Goal: Task Accomplishment & Management: Use online tool/utility

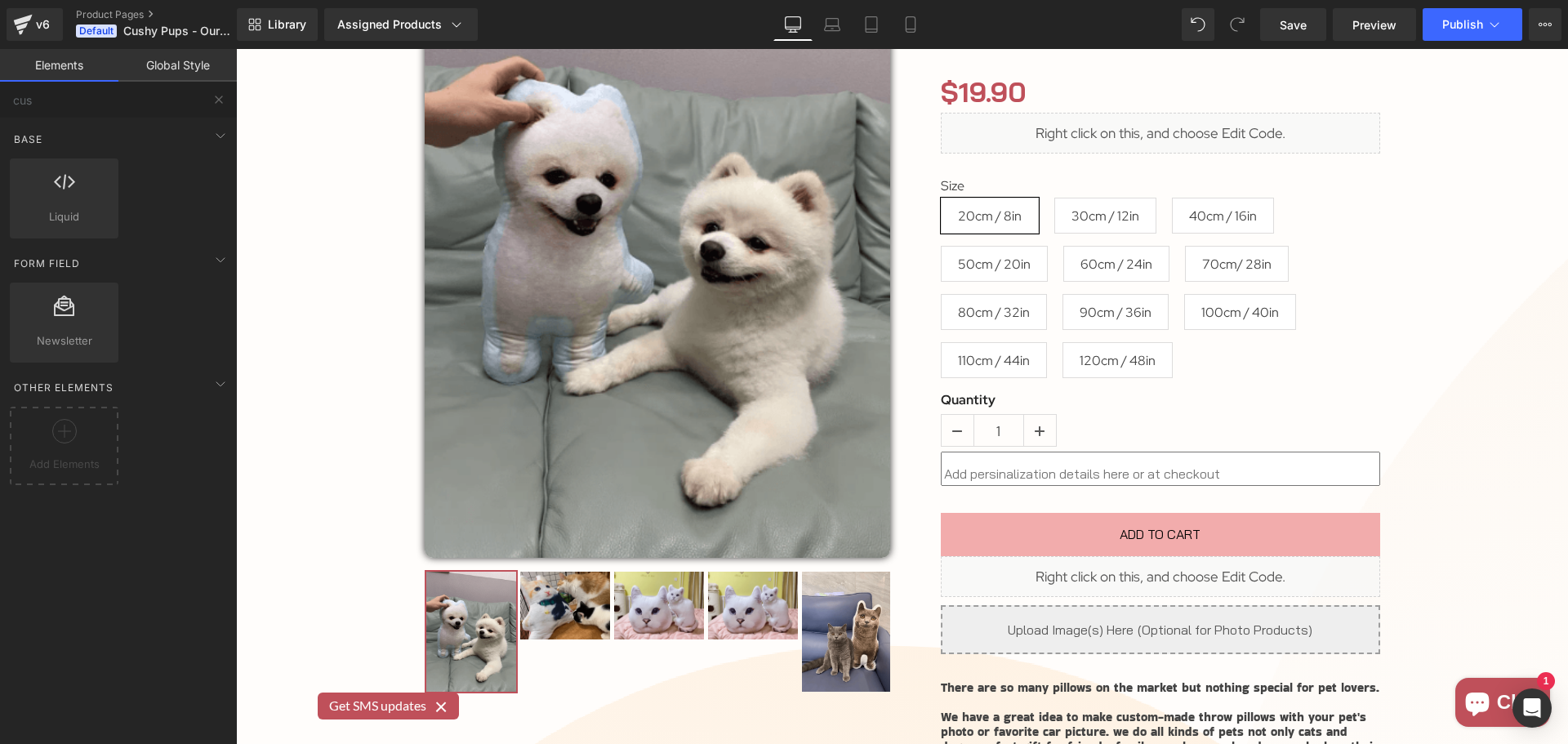
scroll to position [2504, 0]
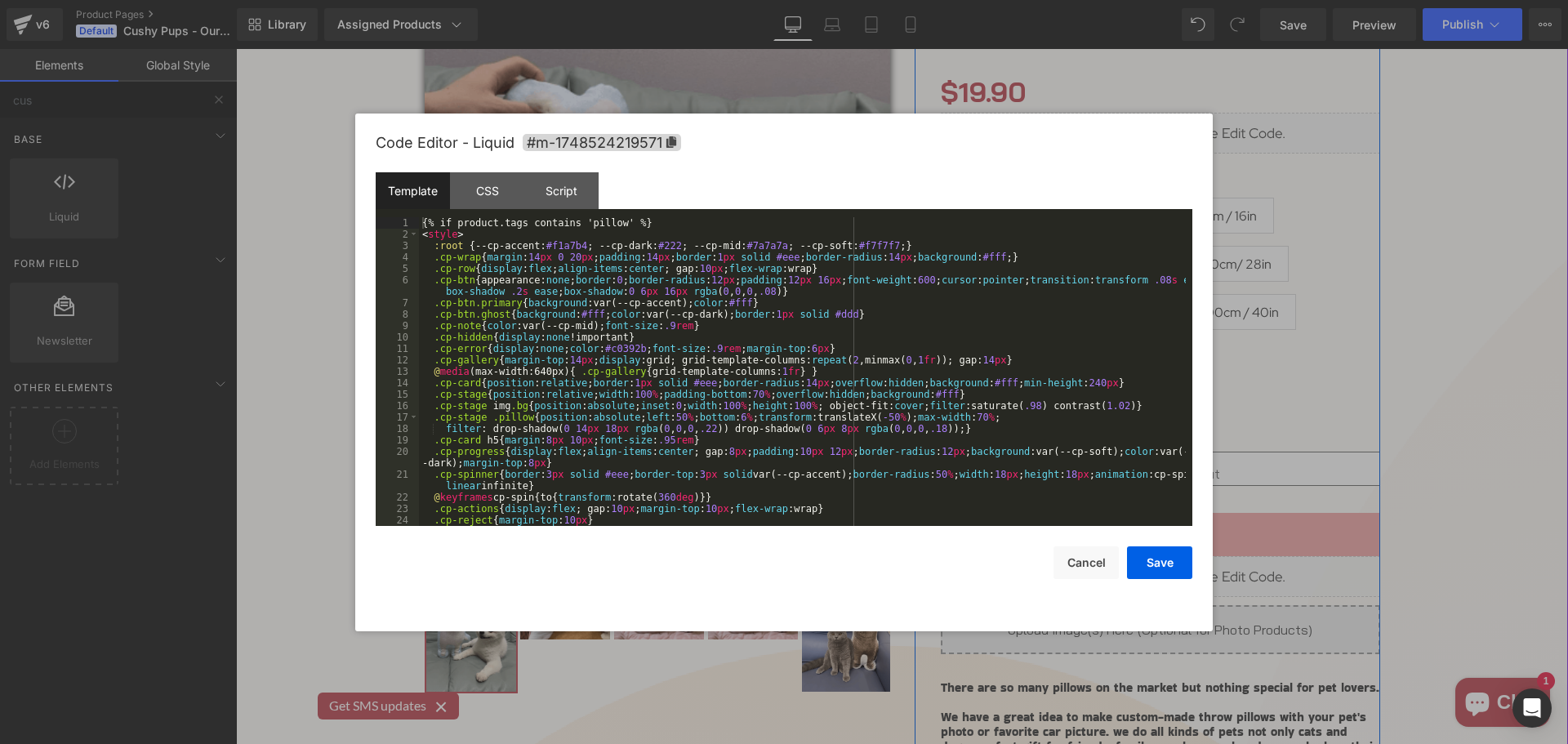
click at [1171, 573] on div "Liquid" at bounding box center [1160, 576] width 439 height 41
click at [0, 0] on div "{% if product.tags contains 'pillow' %} < style > :root { --cp-accent: #f1a7b4 …" at bounding box center [0, 0] width 0 height 0
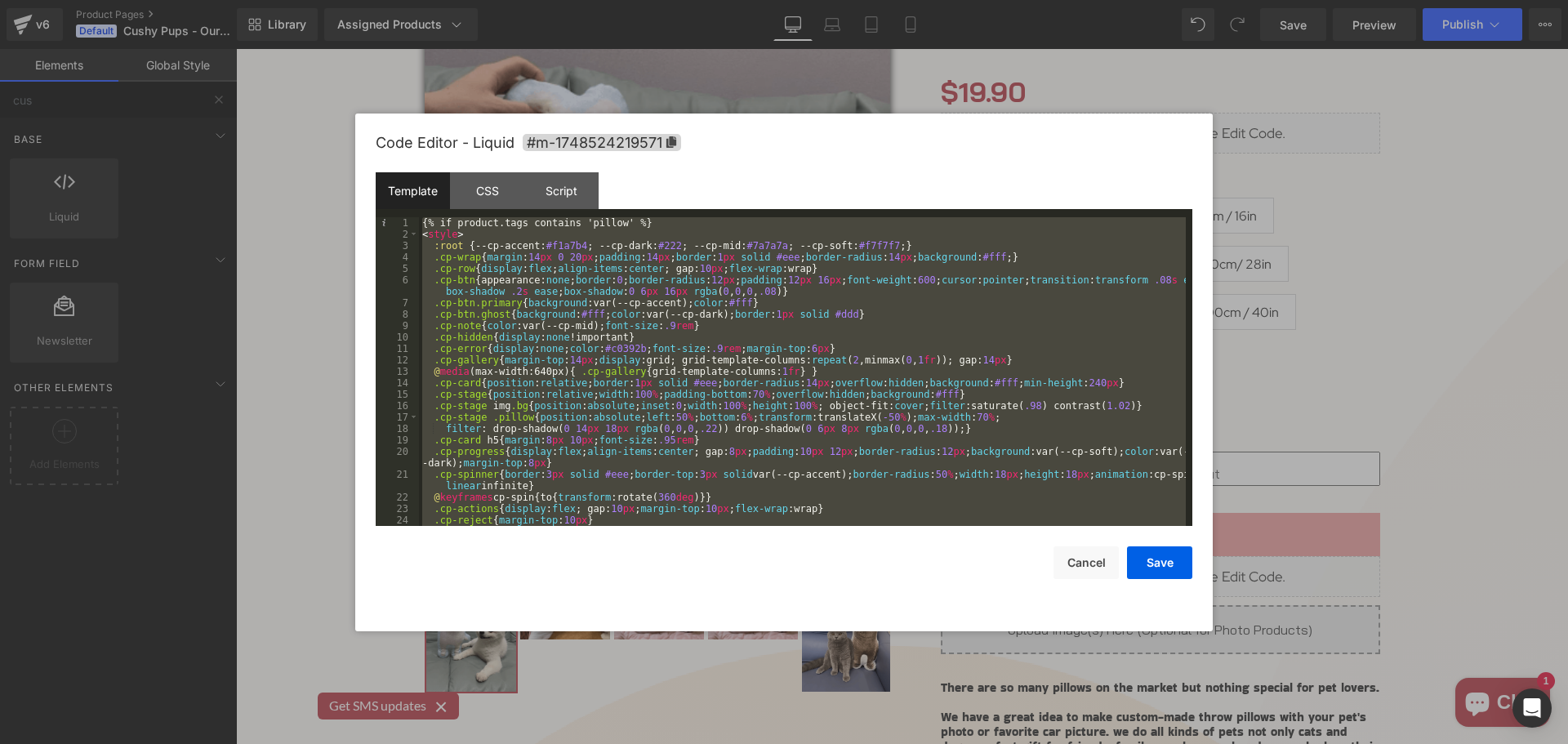
scroll to position [2562, 0]
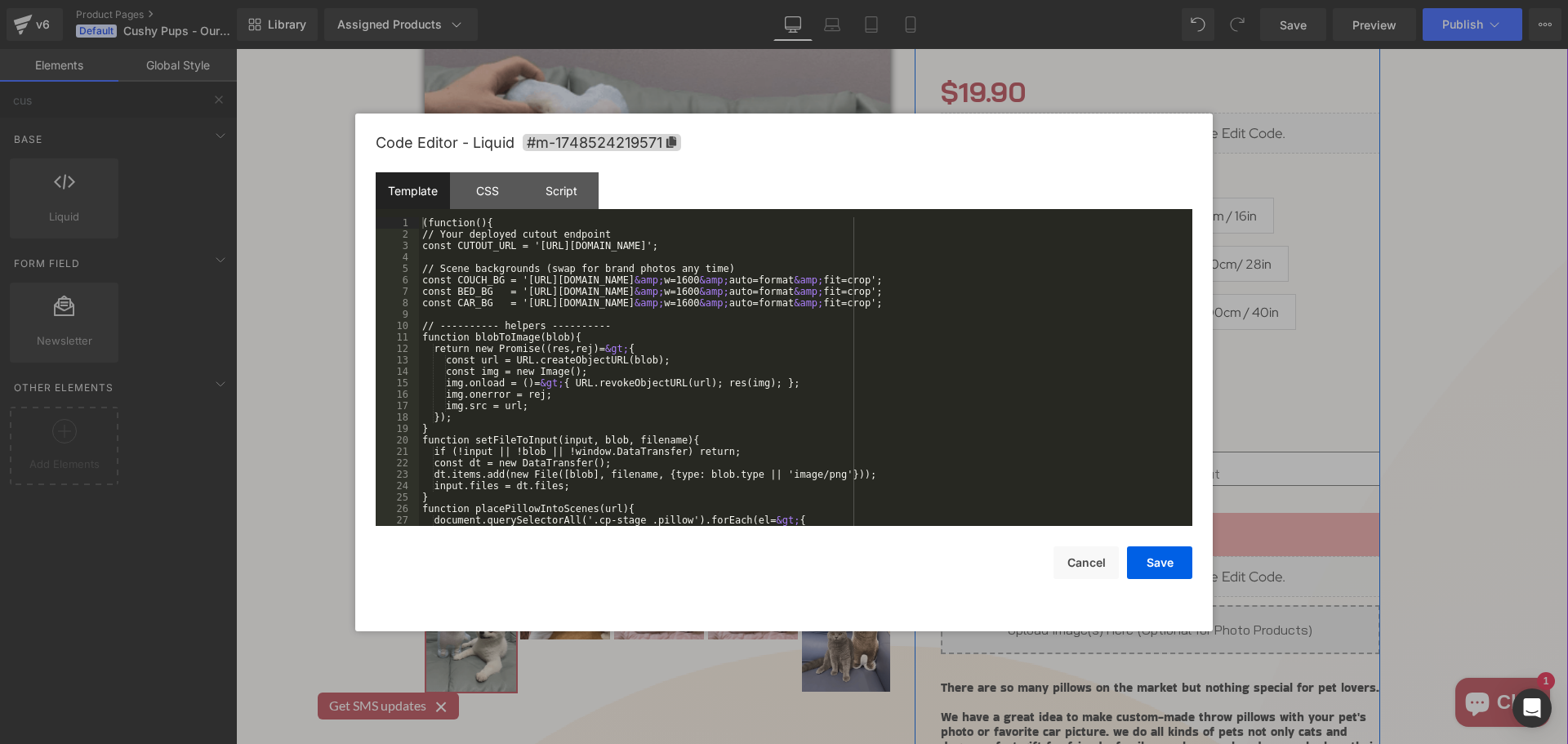
click at [1174, 567] on div "Liquid" at bounding box center [1160, 576] width 439 height 41
click at [0, 0] on div "Script" at bounding box center [0, 0] width 0 height 0
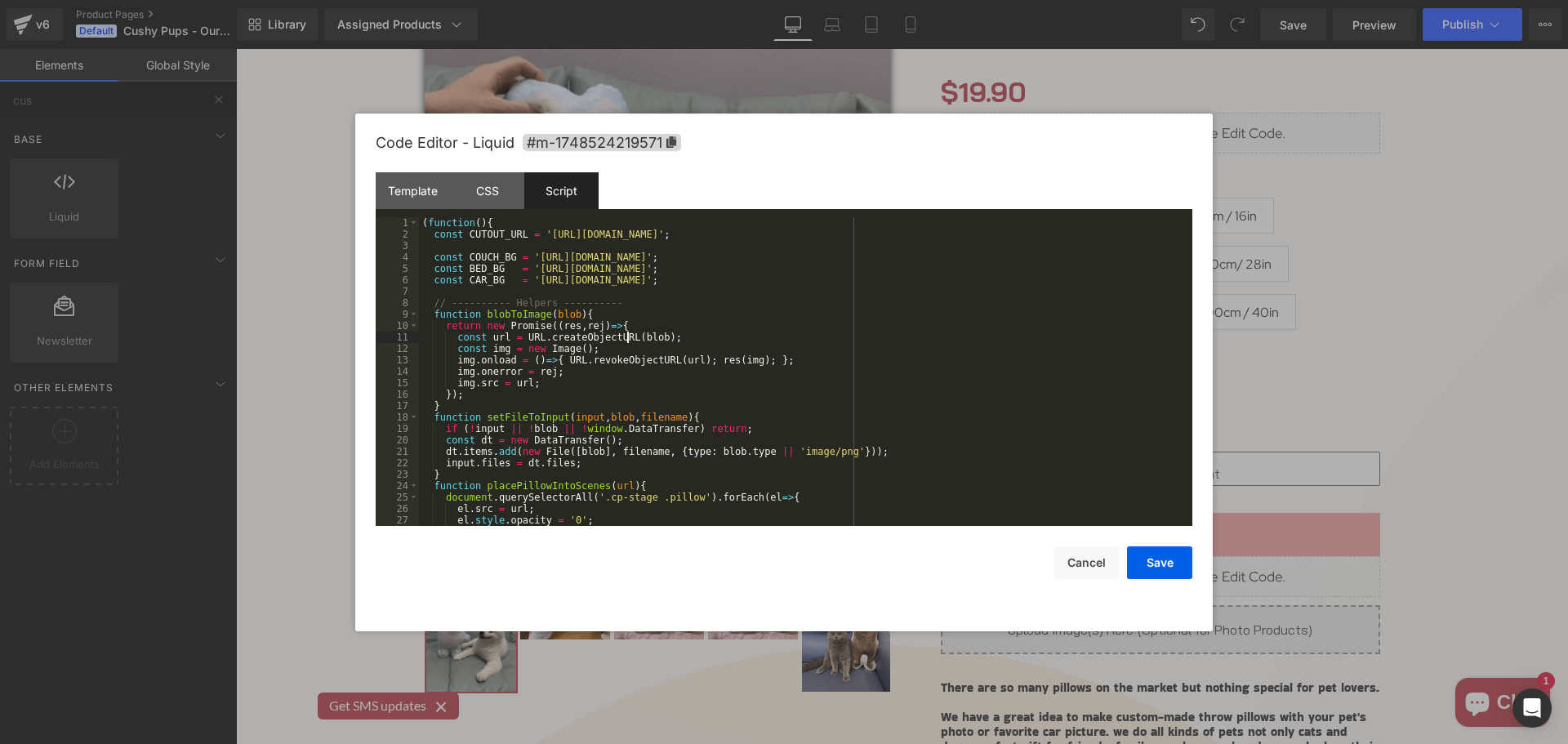
click at [0, 0] on div "( function ( ) { const CUTOUT_URL = '[URL][DOMAIN_NAME]' ; const COUCH_BG = '[U…" at bounding box center [0, 0] width 0 height 0
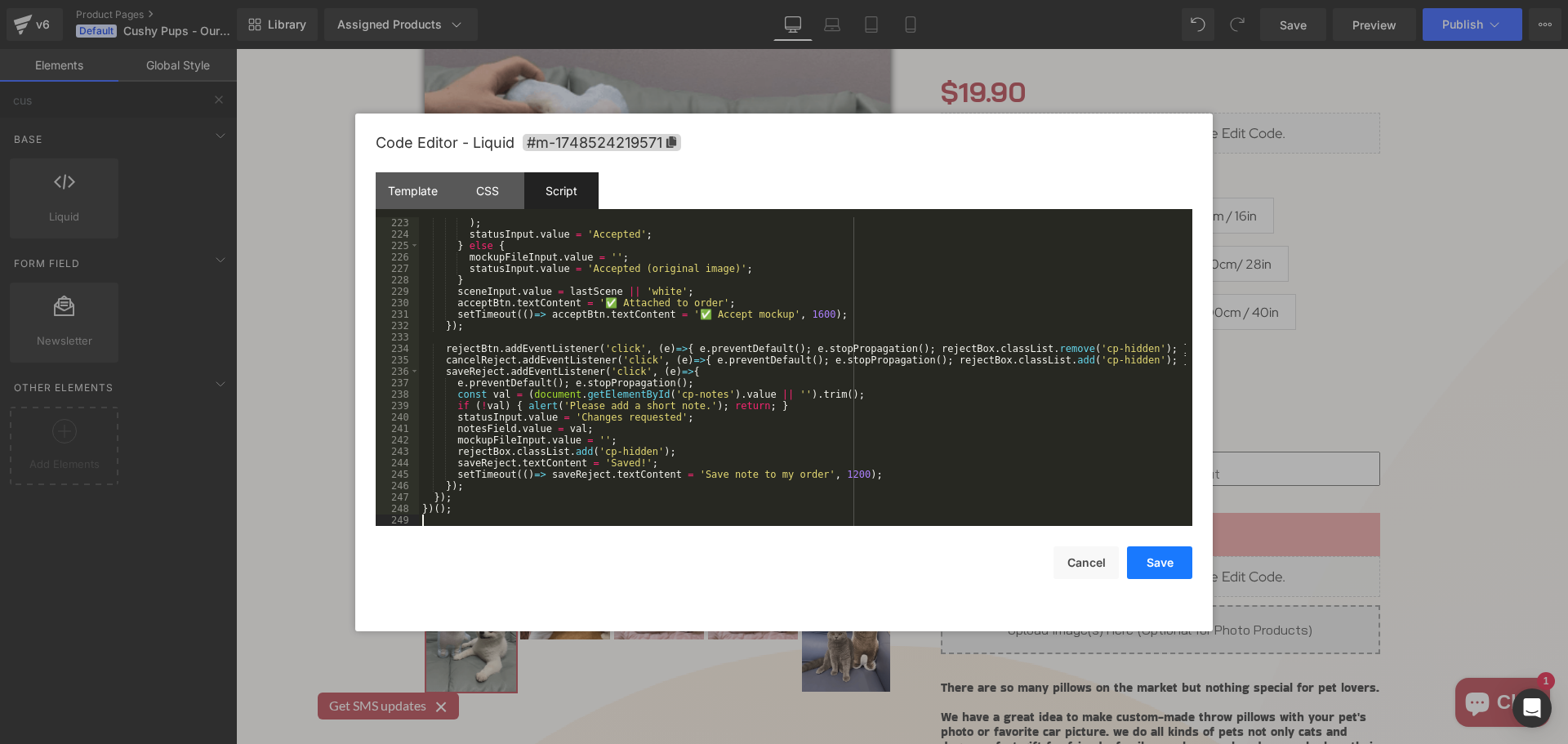
click at [0, 0] on button "Save" at bounding box center [0, 0] width 0 height 0
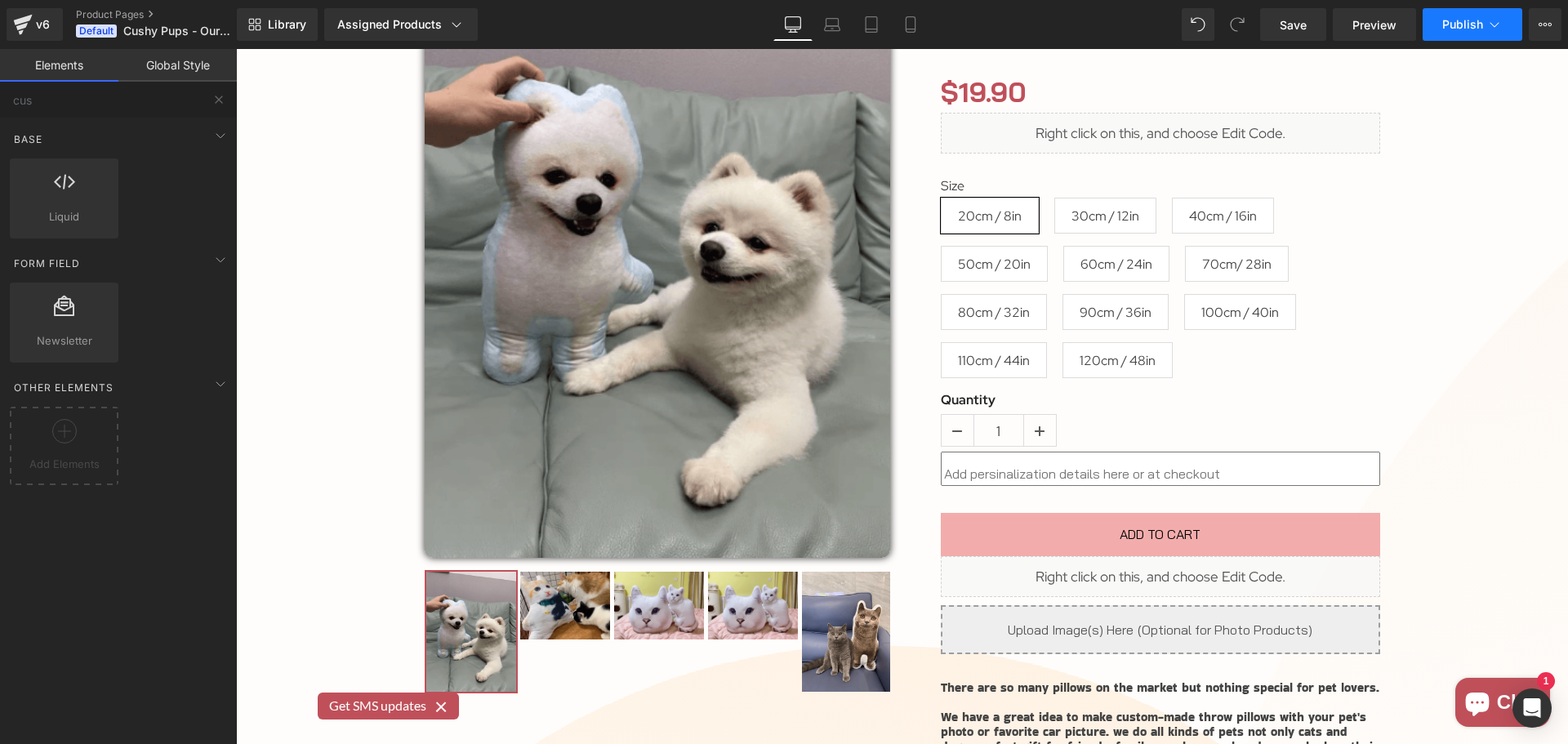
click at [1469, 20] on span "Publish" at bounding box center [1463, 24] width 41 height 13
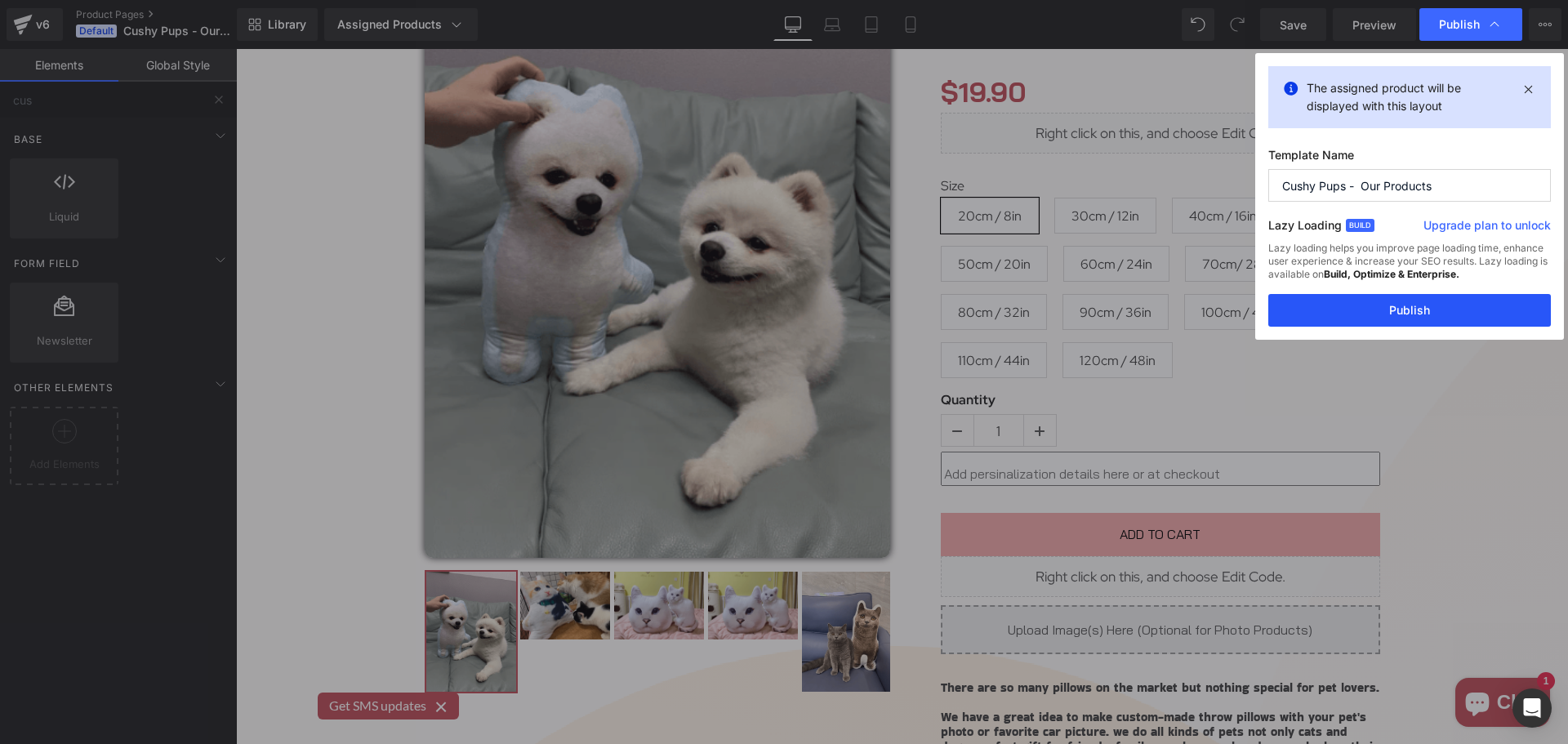
click at [0, 0] on button "Publish" at bounding box center [0, 0] width 0 height 0
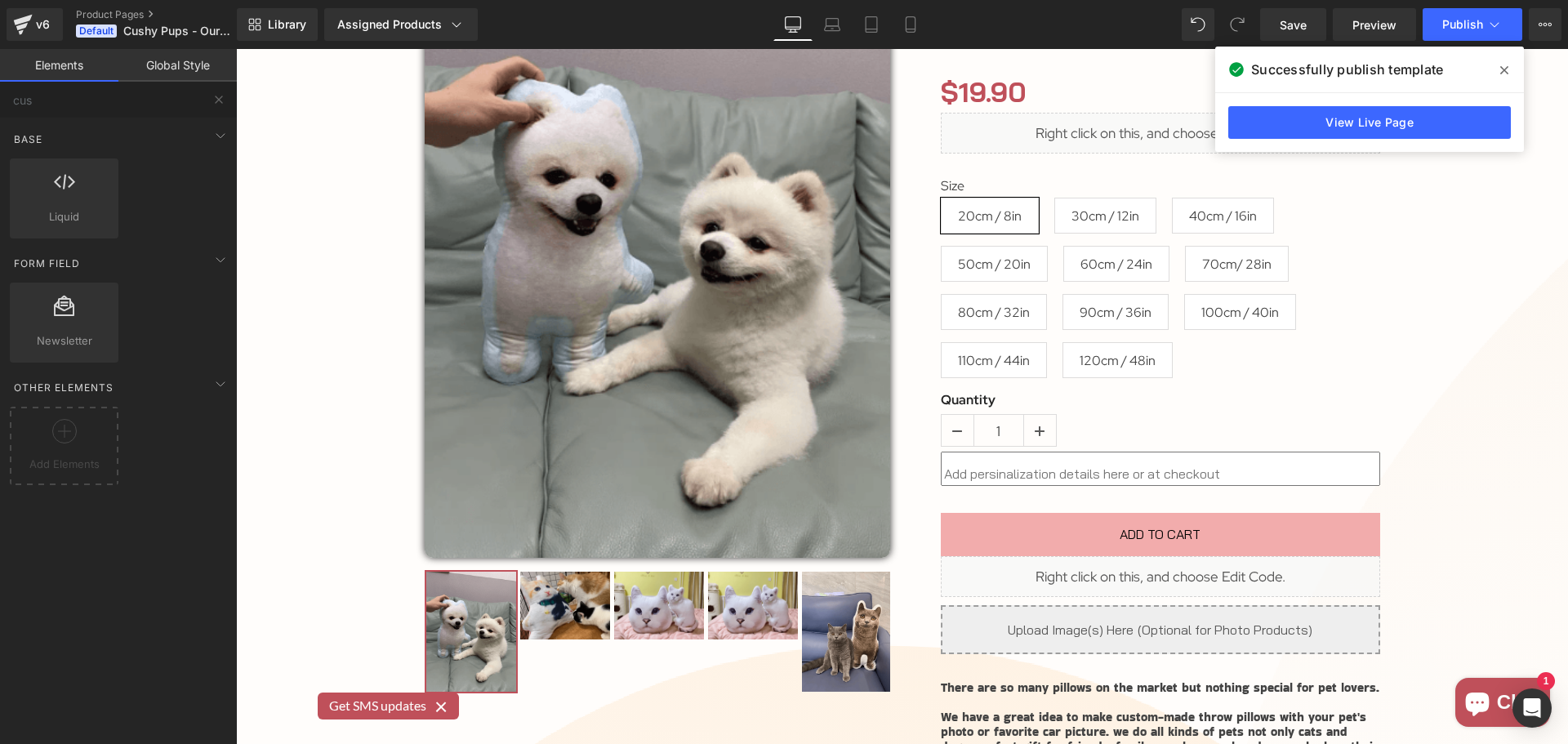
click at [1380, 96] on div "View Live Page" at bounding box center [1370, 122] width 308 height 59
click at [1393, 129] on link "View Live Page" at bounding box center [1369, 123] width 282 height 32
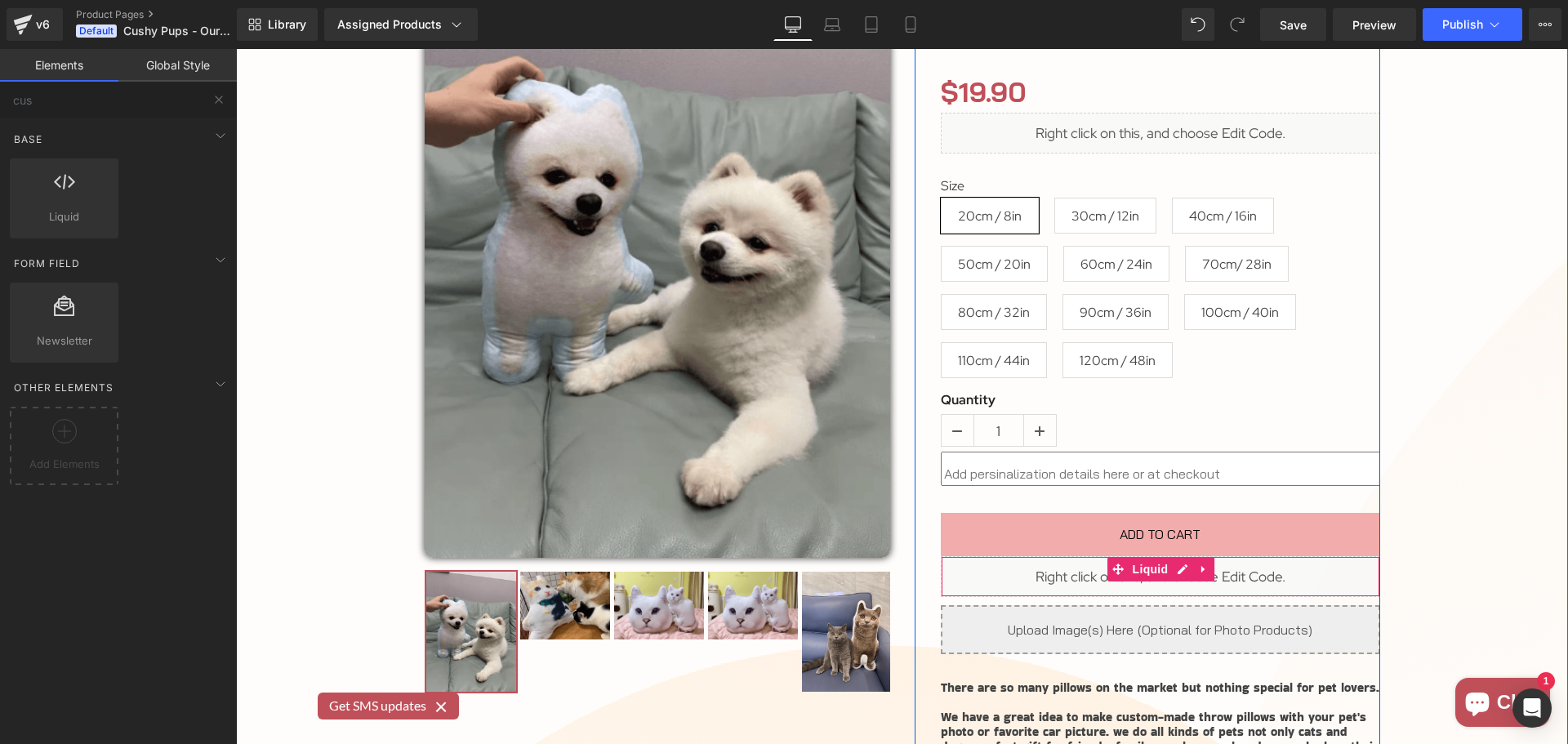
click at [1169, 568] on div "Liquid" at bounding box center [1160, 576] width 439 height 41
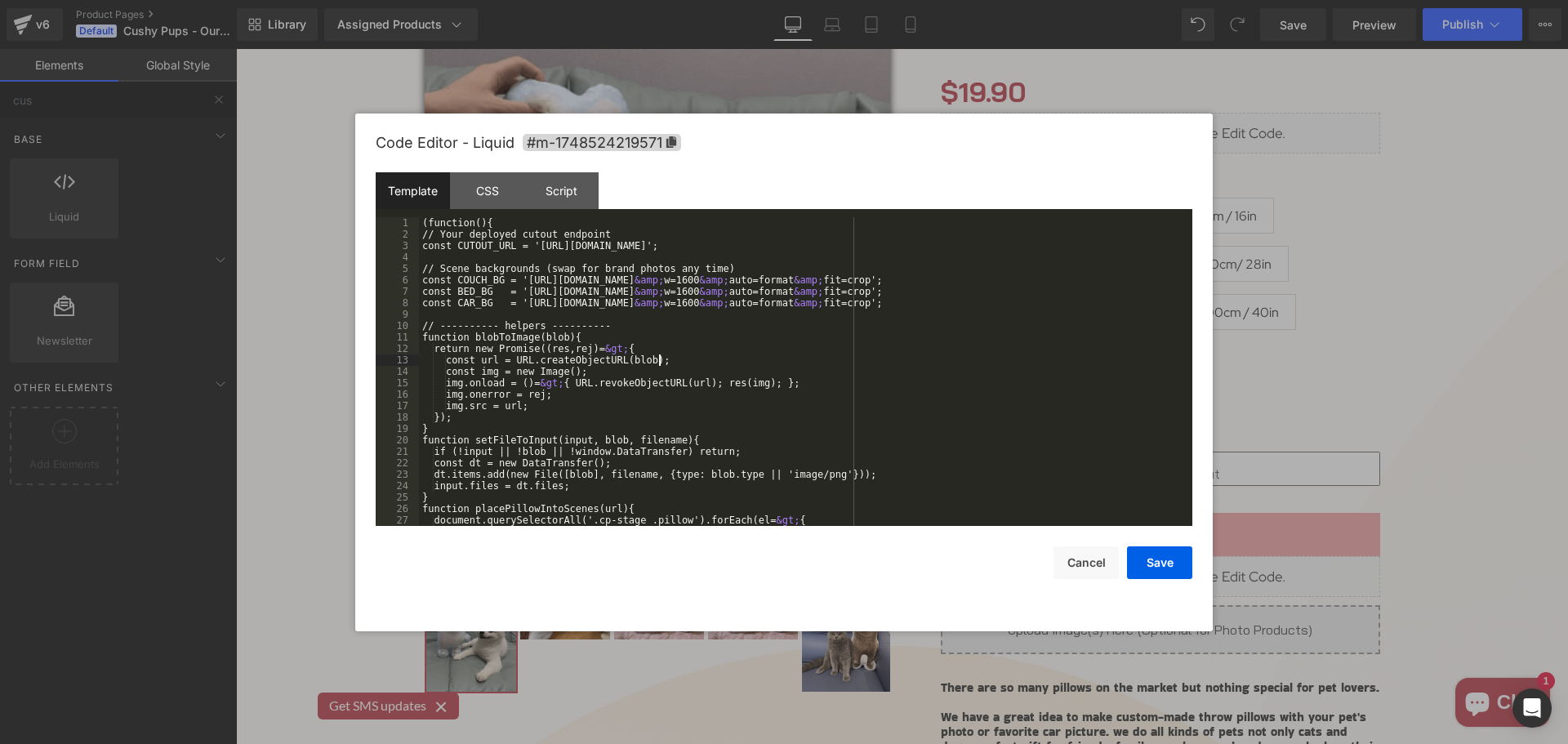
click at [838, 364] on div "(function(){ // Your deployed cutout endpoint const CUTOUT_URL = '[URL][DOMAIN_…" at bounding box center [802, 383] width 767 height 332
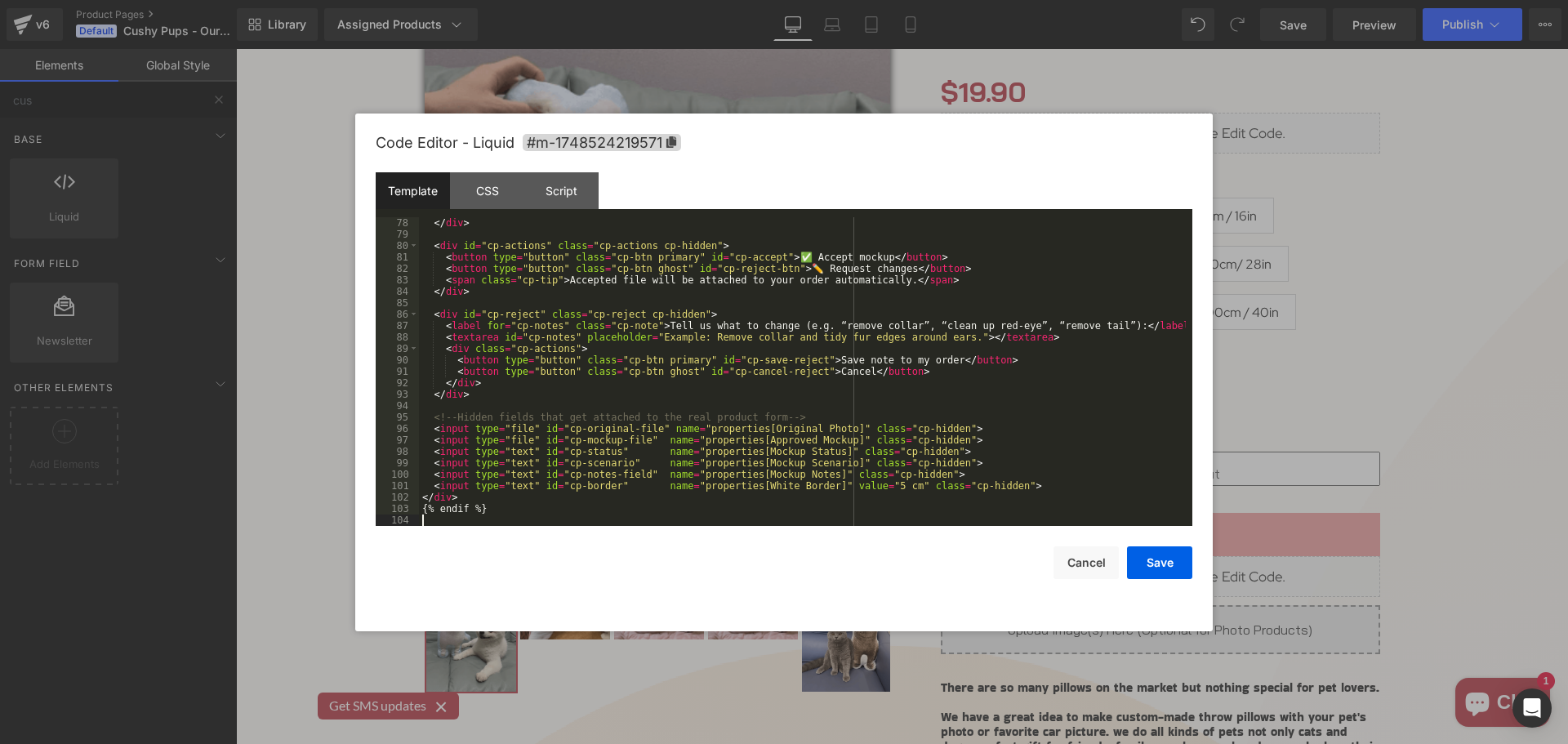
scroll to position [915, 0]
click at [1144, 558] on button "Save" at bounding box center [1160, 563] width 65 height 32
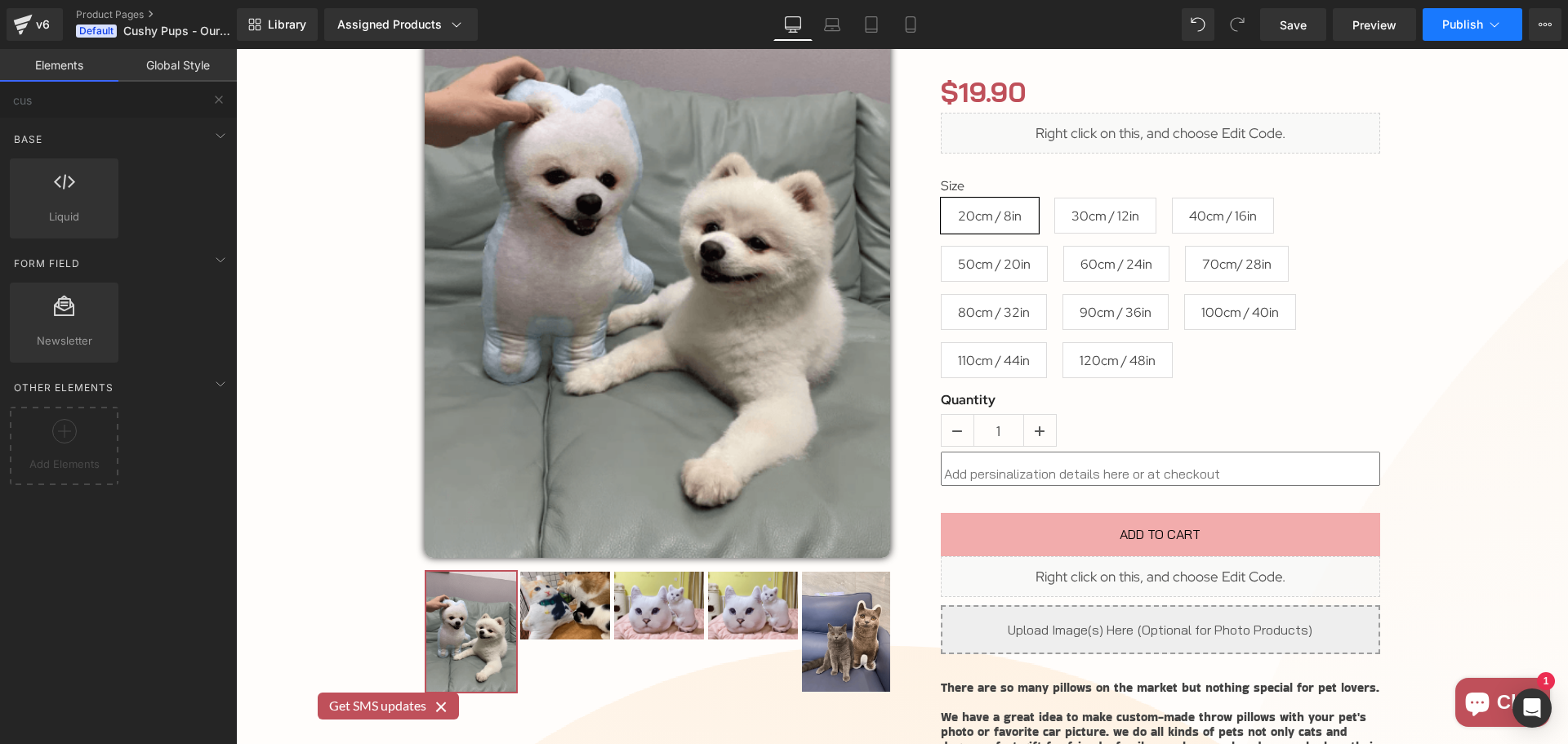
click at [1481, 22] on span "Publish" at bounding box center [1463, 24] width 41 height 13
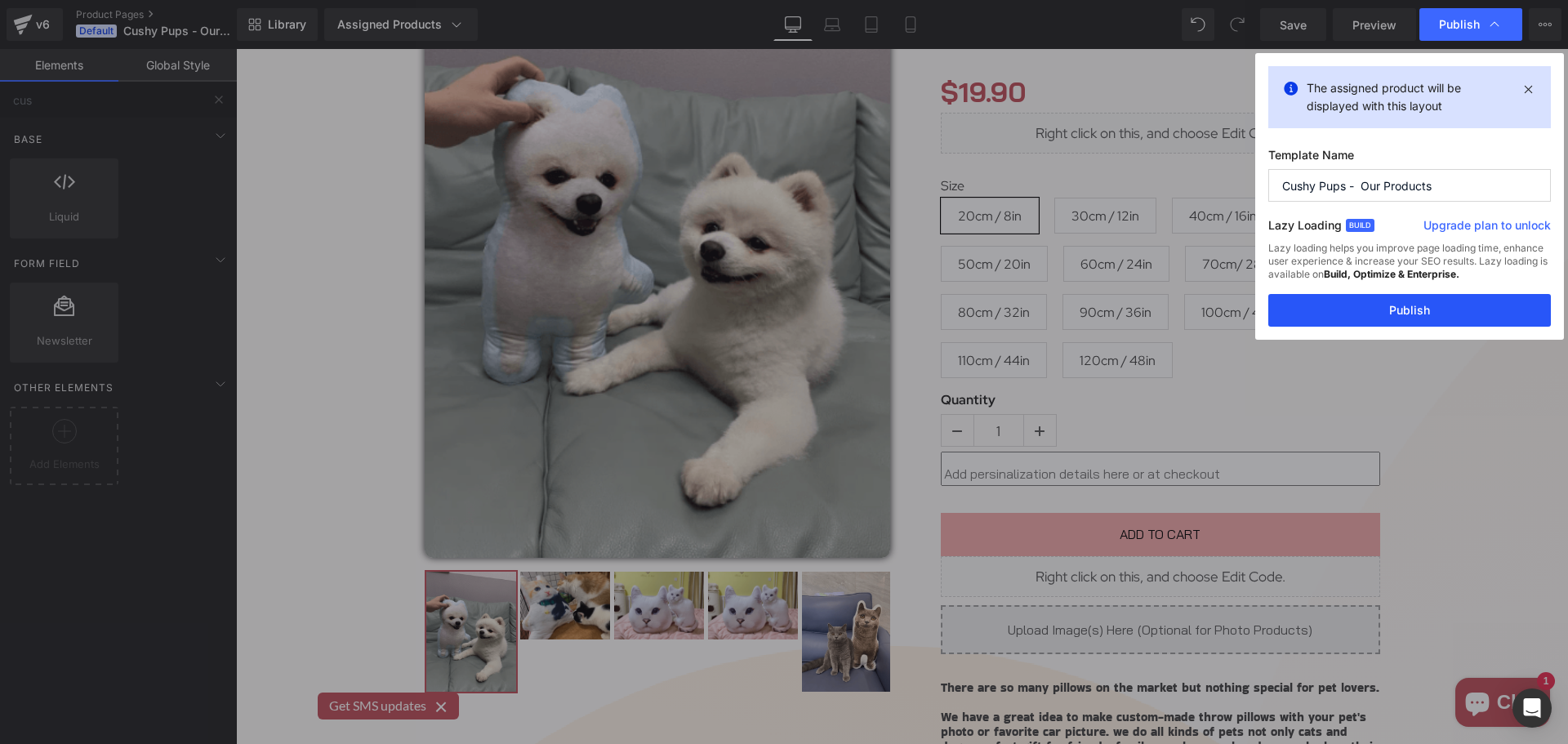
click at [1460, 308] on button "Publish" at bounding box center [1409, 310] width 282 height 32
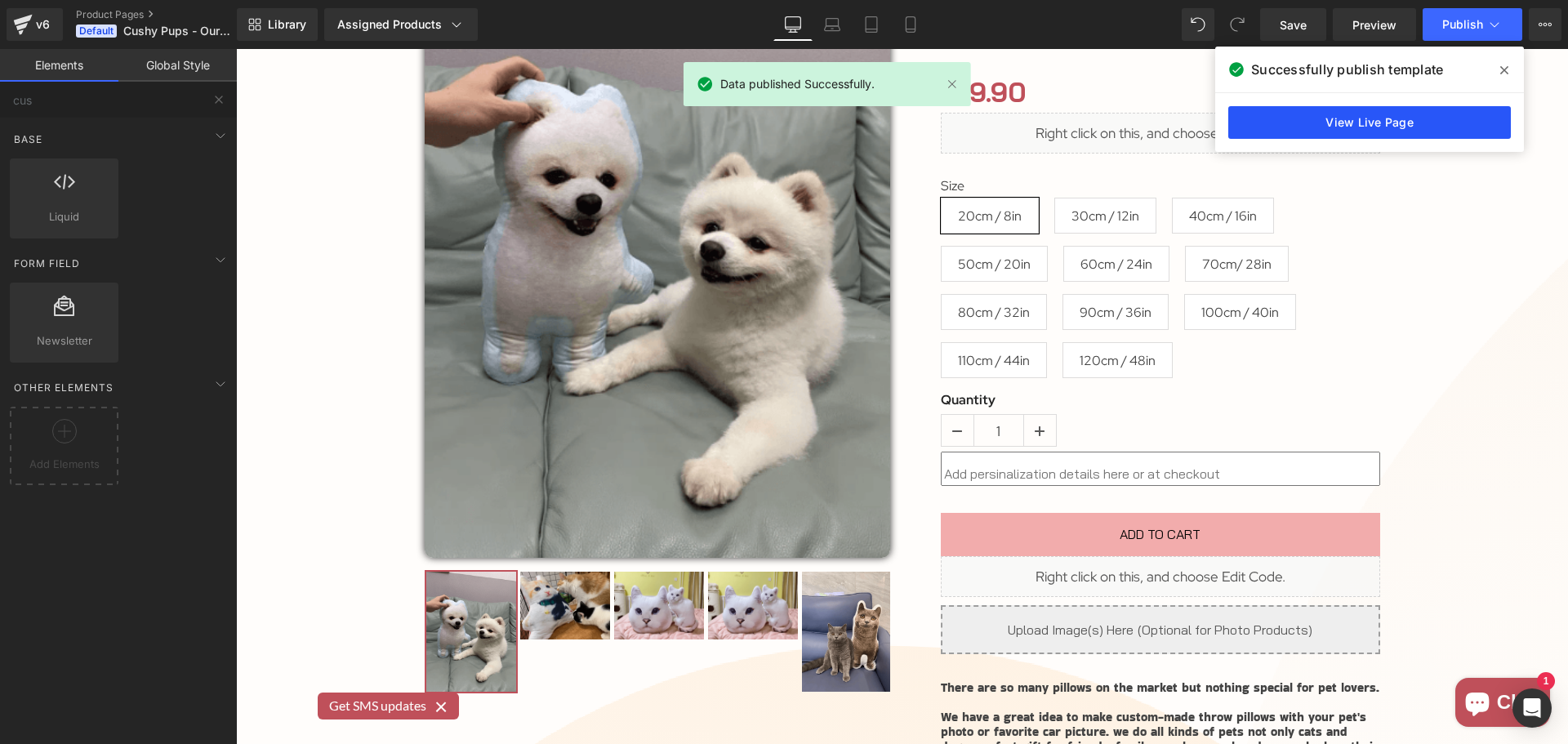
click at [1436, 113] on link "View Live Page" at bounding box center [1369, 123] width 282 height 32
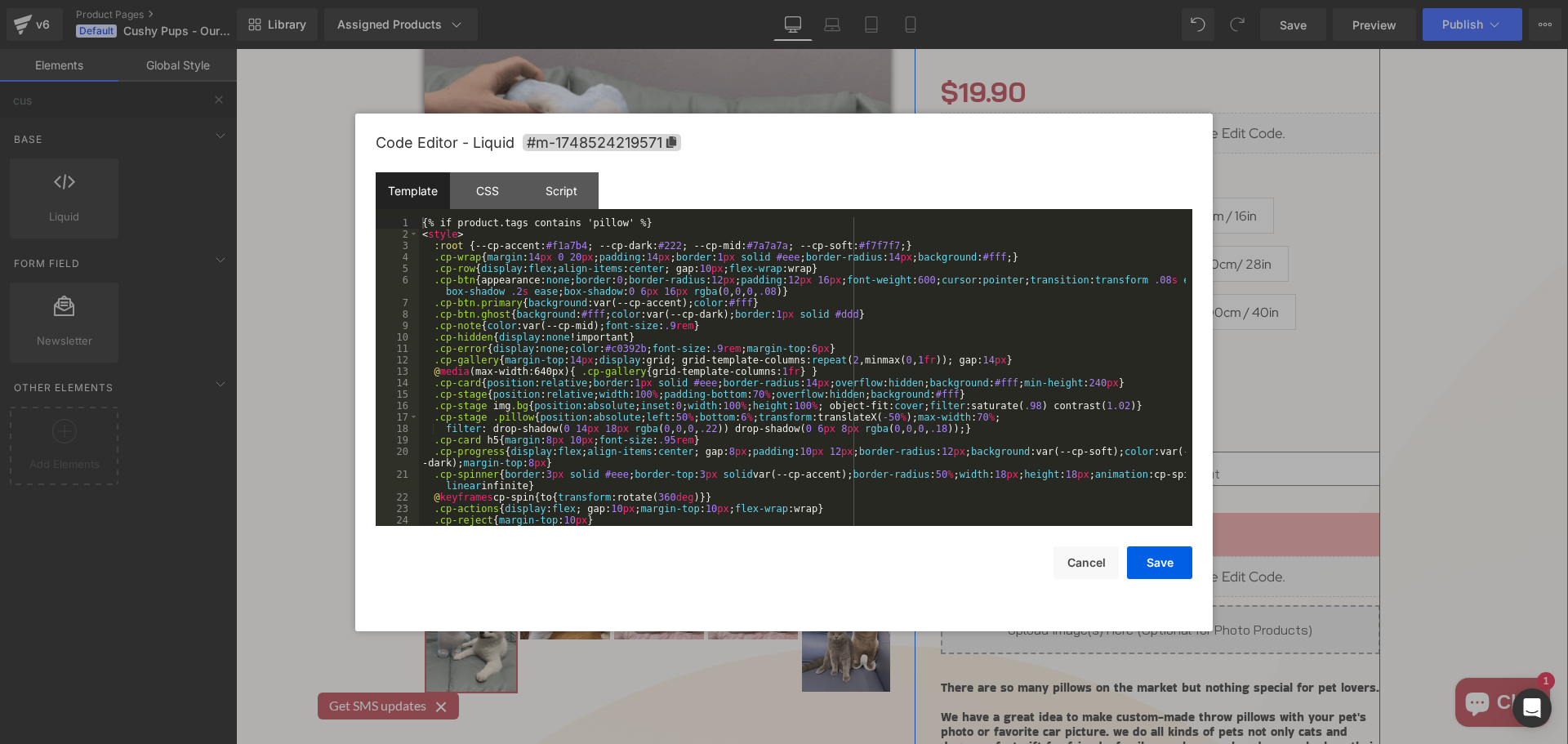
click at [1177, 572] on icon at bounding box center [1178, 569] width 9 height 10
click at [572, 181] on div "Script" at bounding box center [562, 190] width 74 height 37
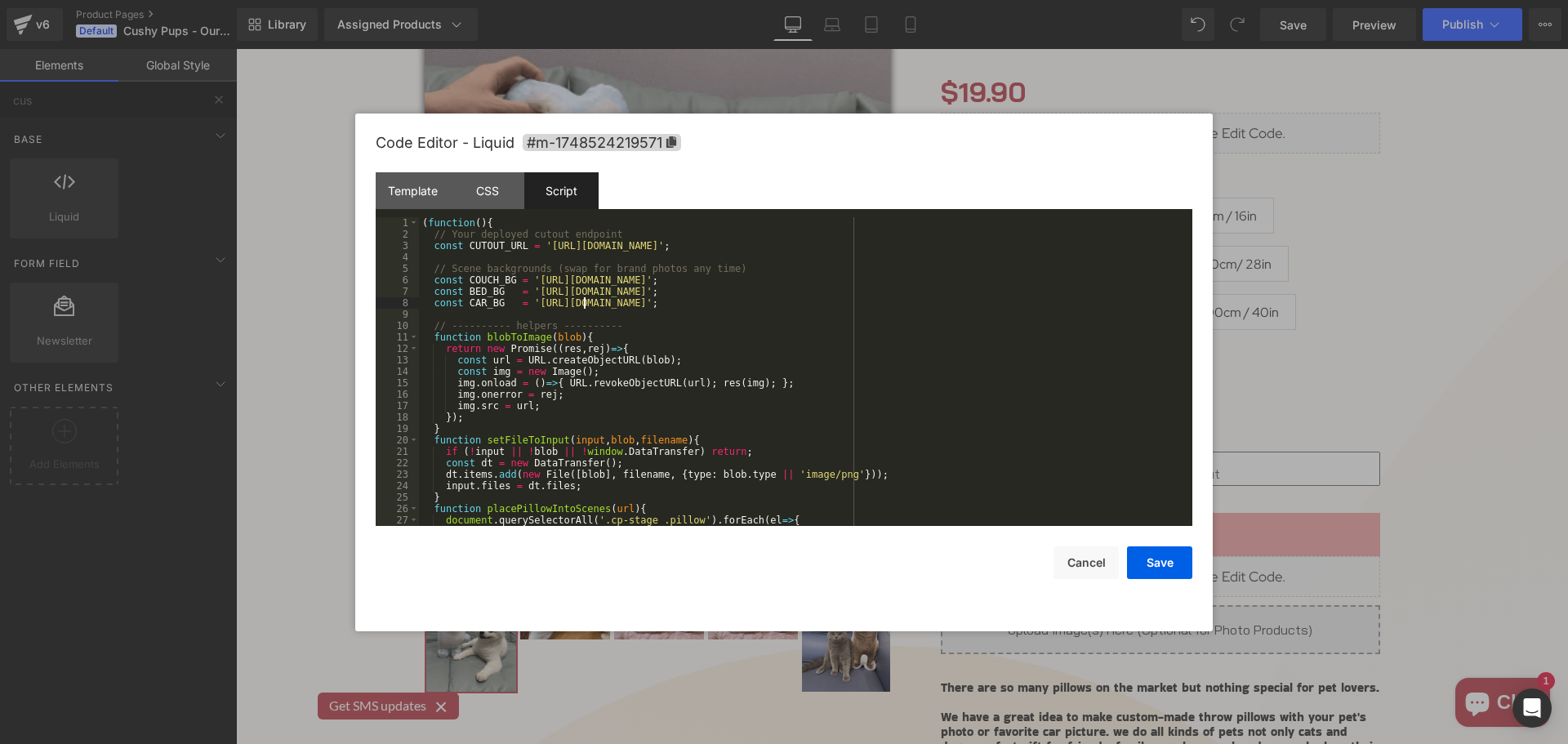
click at [0, 0] on div "( function ( ) { // Your deployed cutout endpoint const CUTOUT_URL = '[URL][DOM…" at bounding box center [0, 0] width 0 height 0
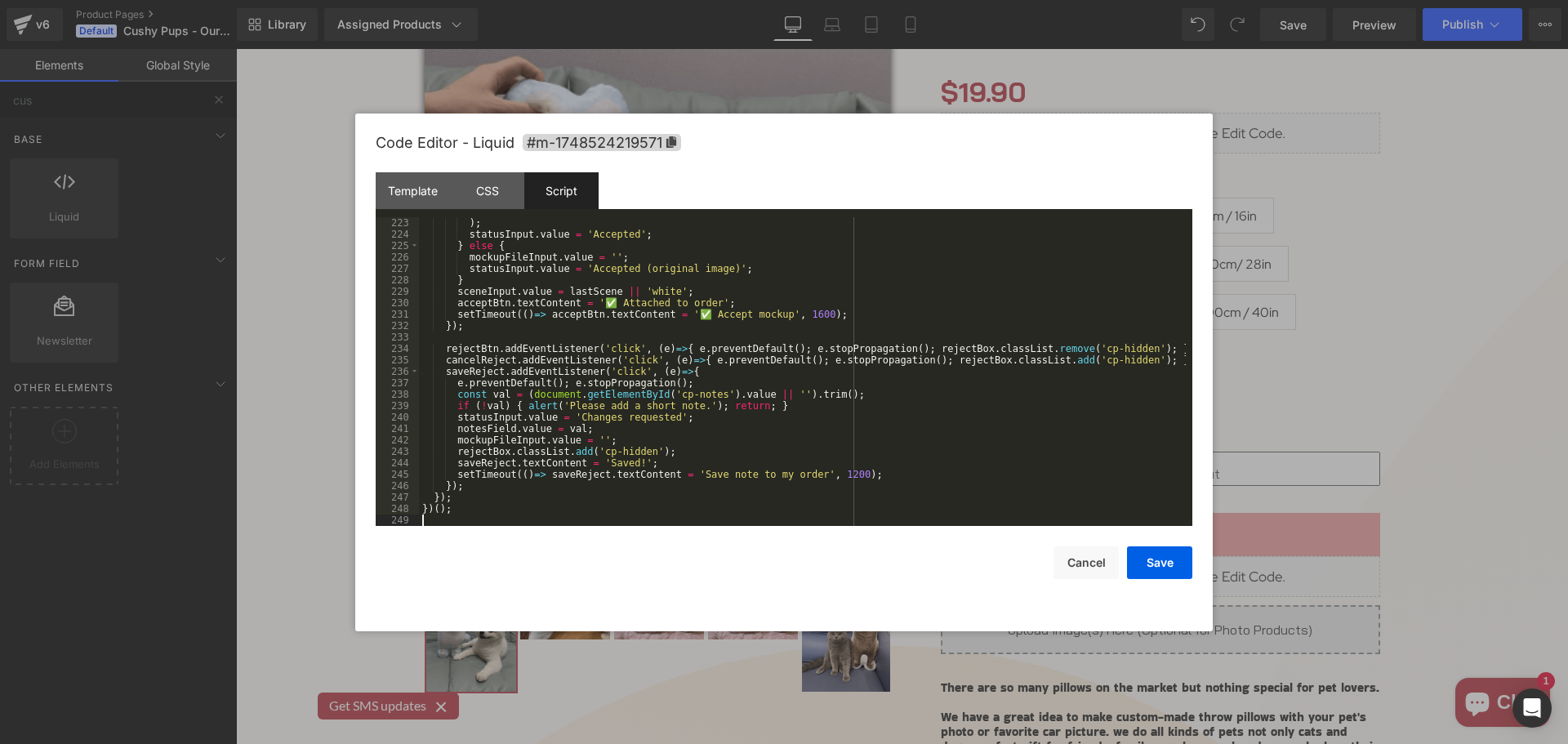
scroll to position [2562, 0]
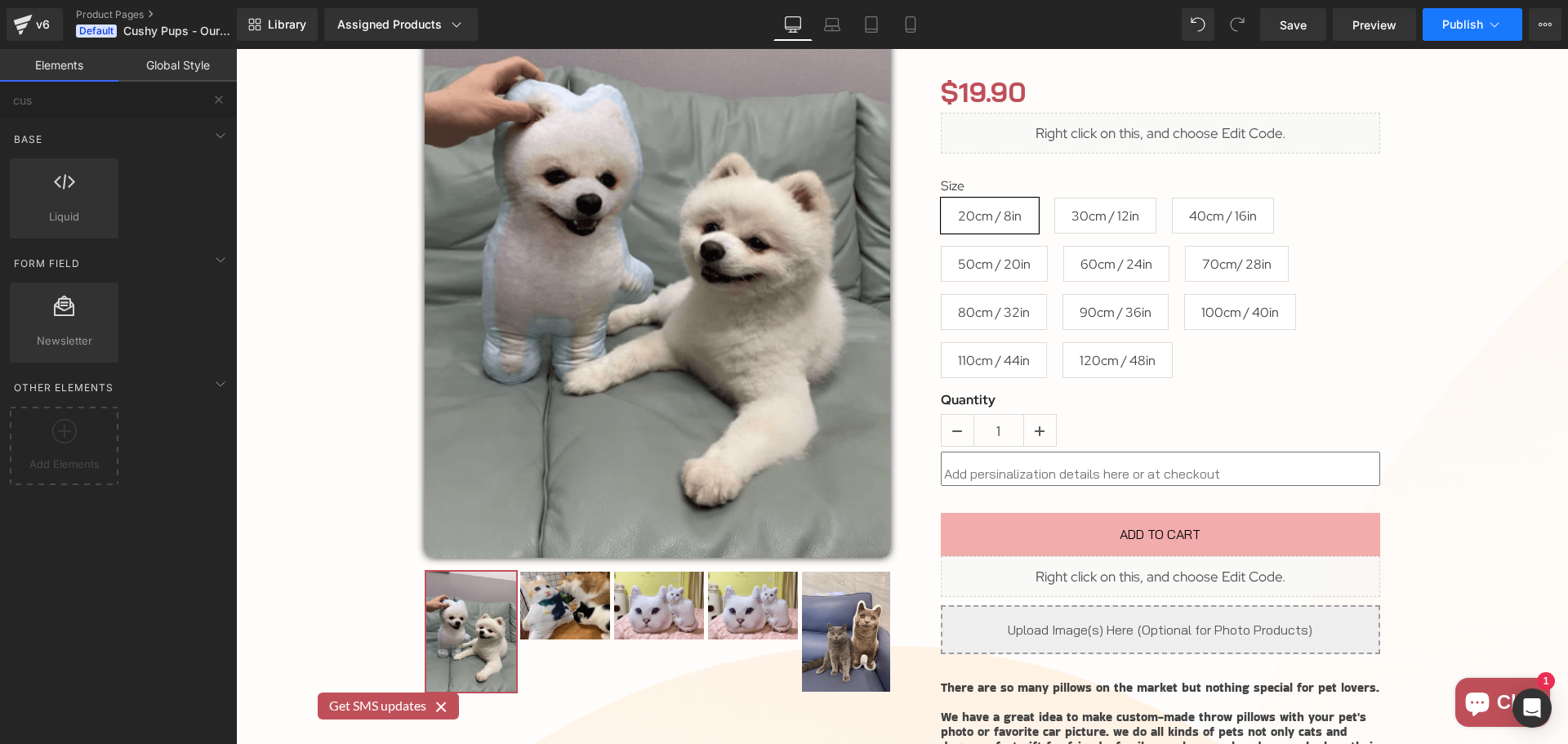
click at [1453, 32] on button "Publish" at bounding box center [1472, 24] width 100 height 32
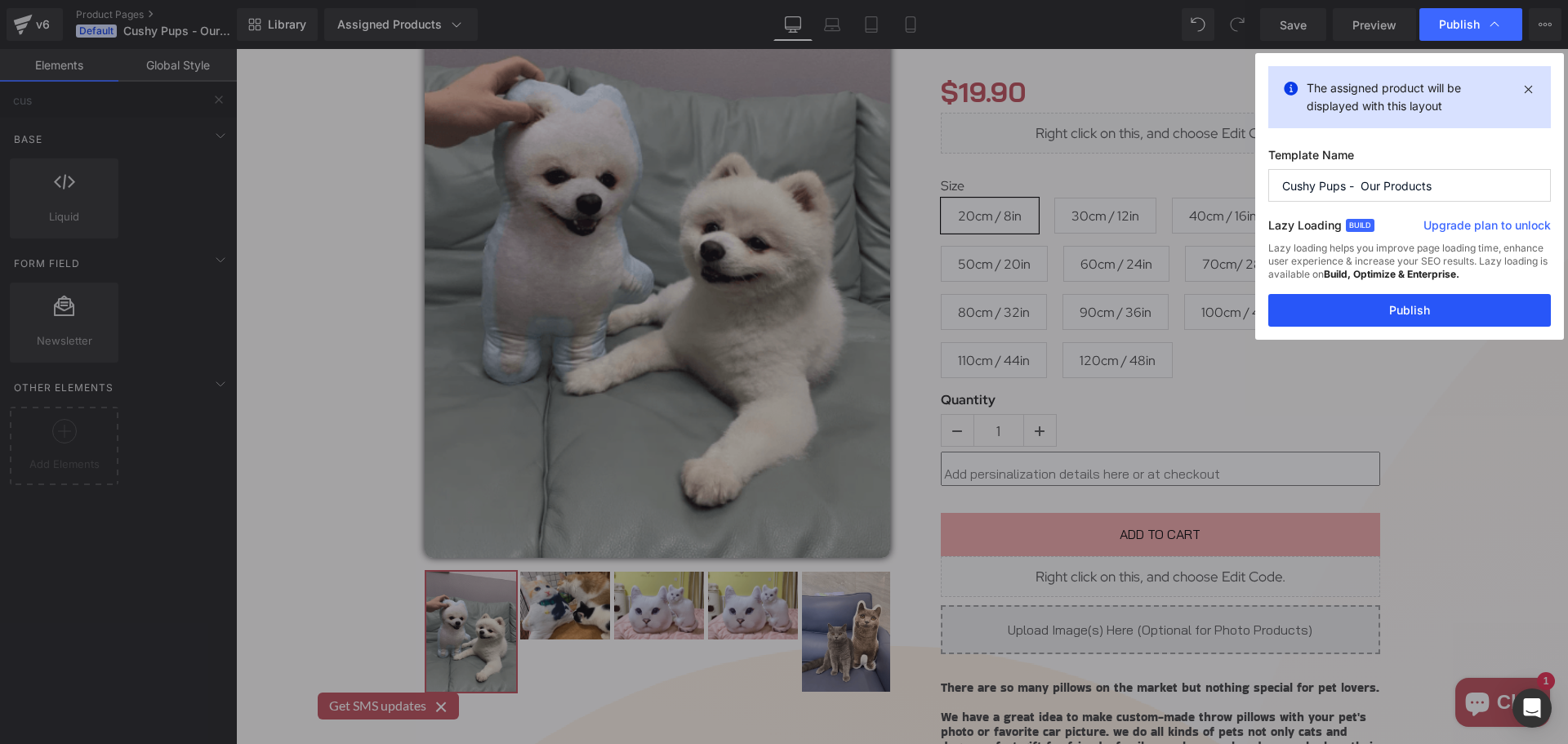
click at [1442, 309] on button "Publish" at bounding box center [1409, 310] width 282 height 32
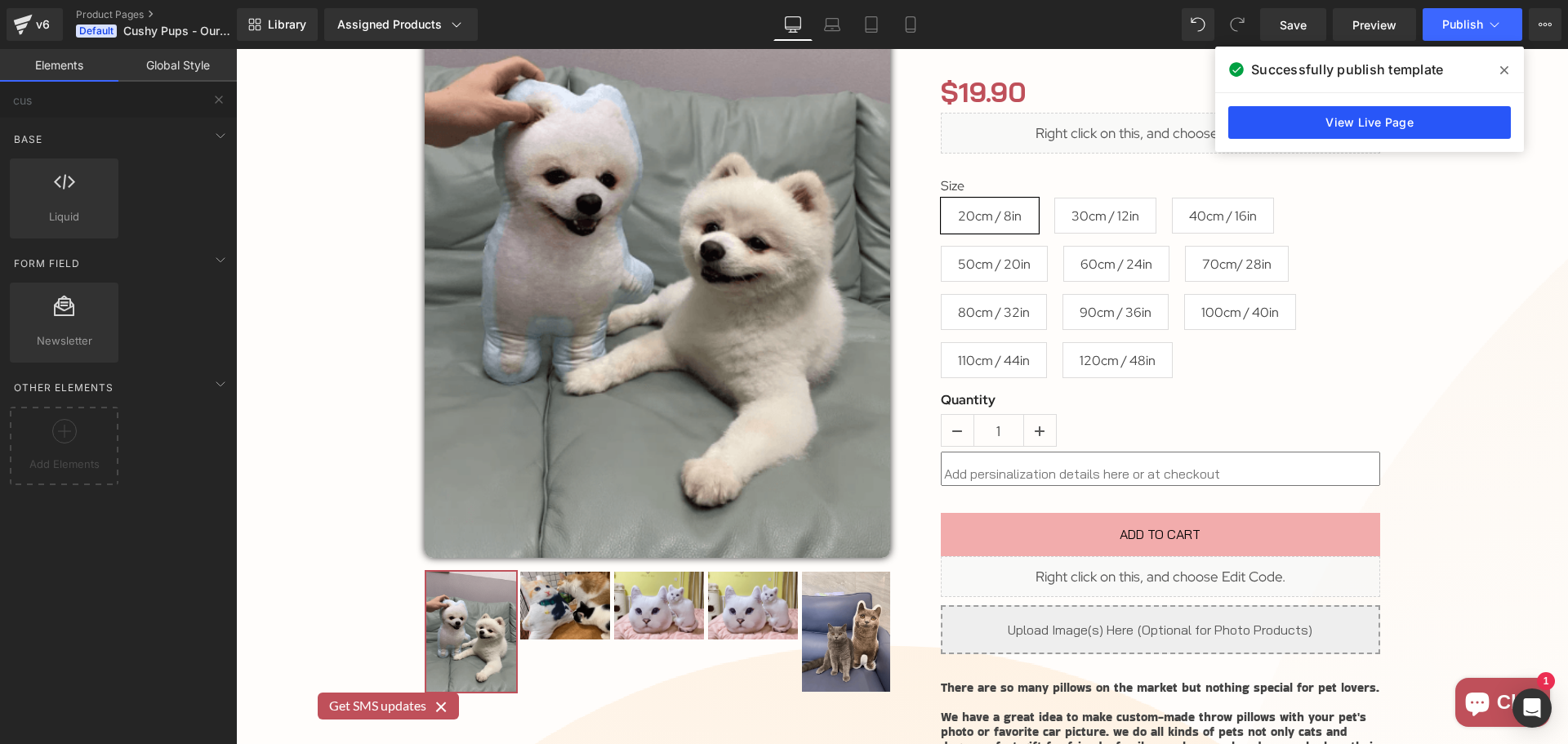
click at [1403, 115] on link "View Live Page" at bounding box center [1369, 123] width 282 height 32
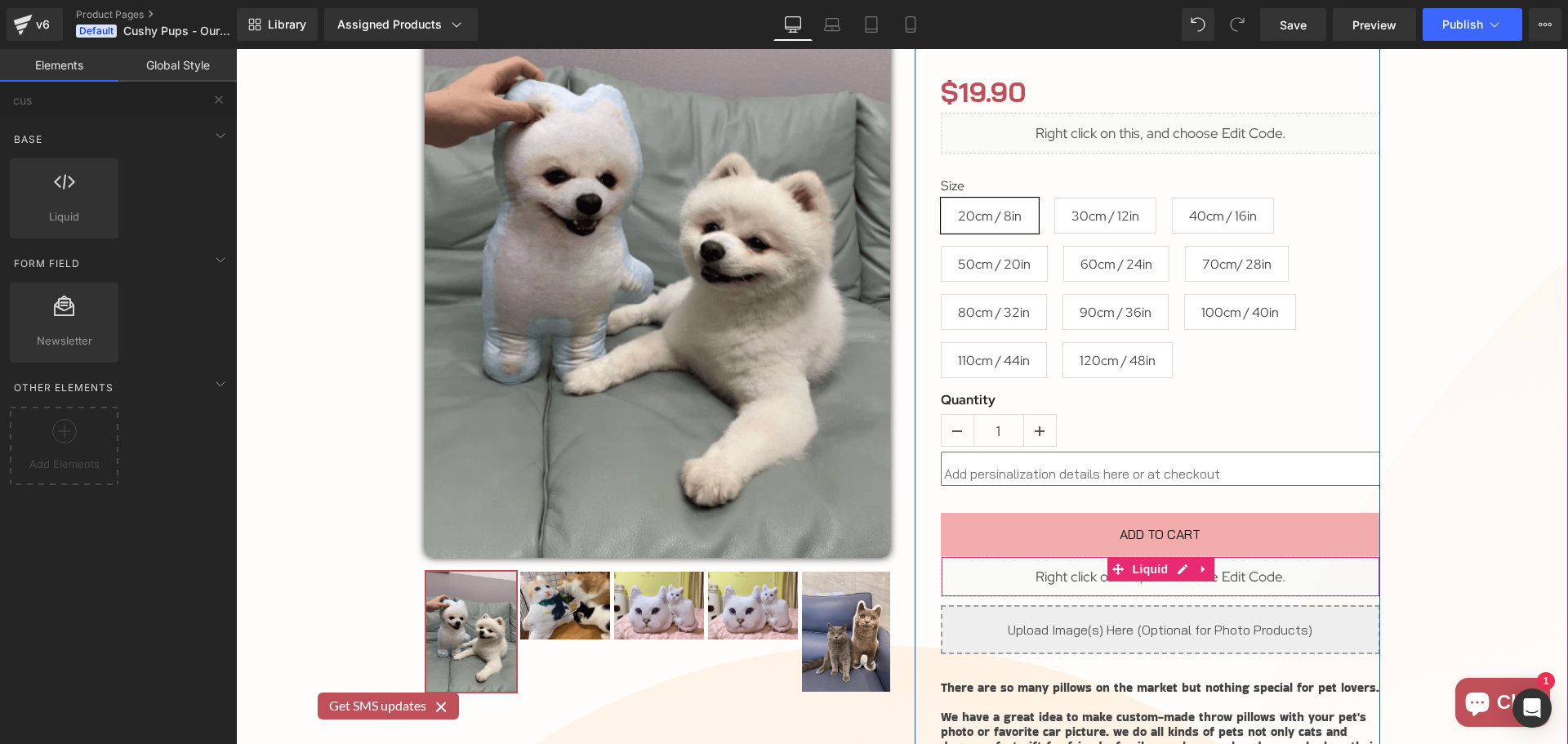
click at [1173, 568] on div "Liquid" at bounding box center [1160, 576] width 439 height 41
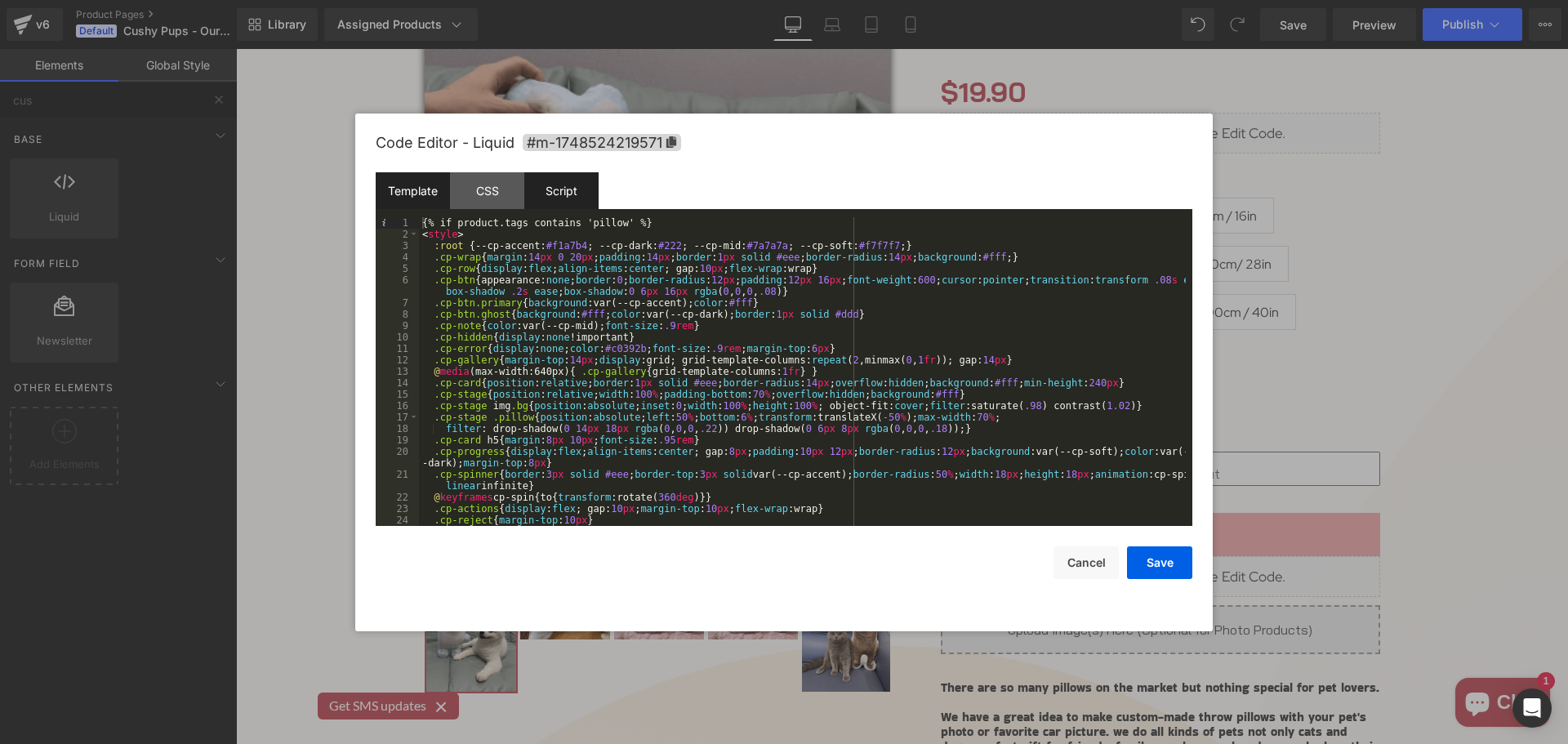
click at [534, 179] on div "Script" at bounding box center [562, 190] width 74 height 37
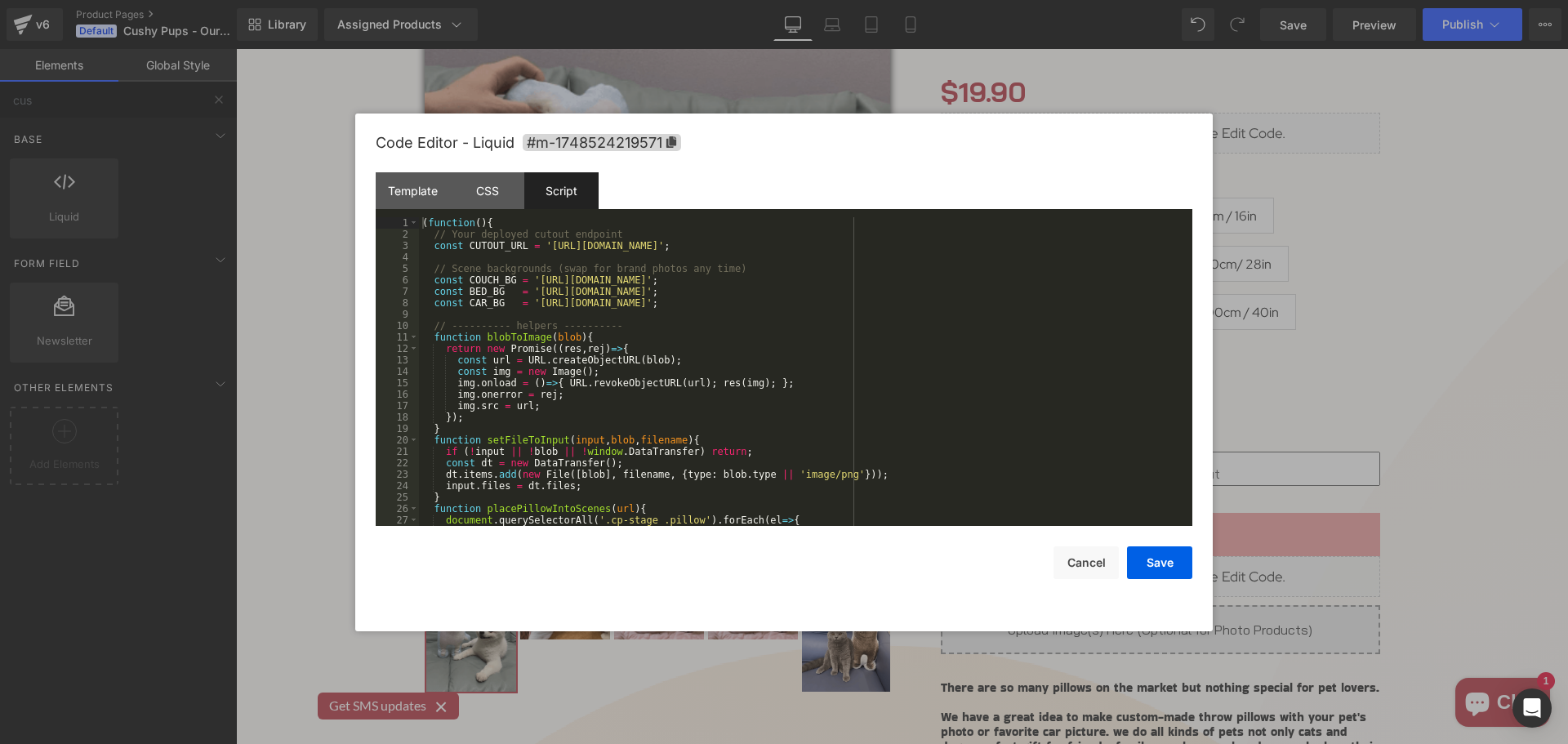
click at [586, 261] on div "( function ( ) { // Your deployed cutout endpoint const CUTOUT_URL = '[URL][DOM…" at bounding box center [802, 383] width 767 height 332
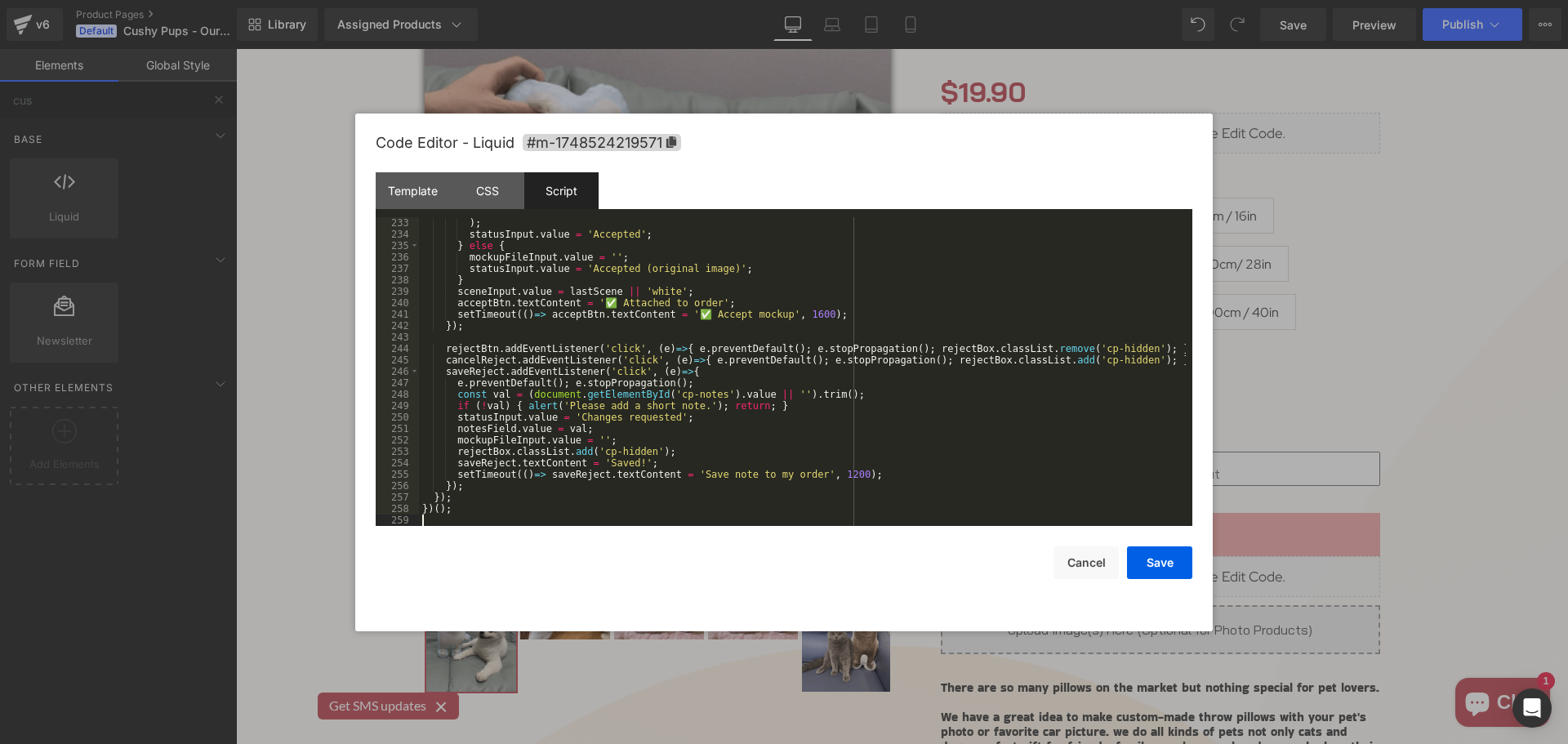
scroll to position [2677, 0]
click at [1147, 562] on button "Save" at bounding box center [1160, 563] width 65 height 32
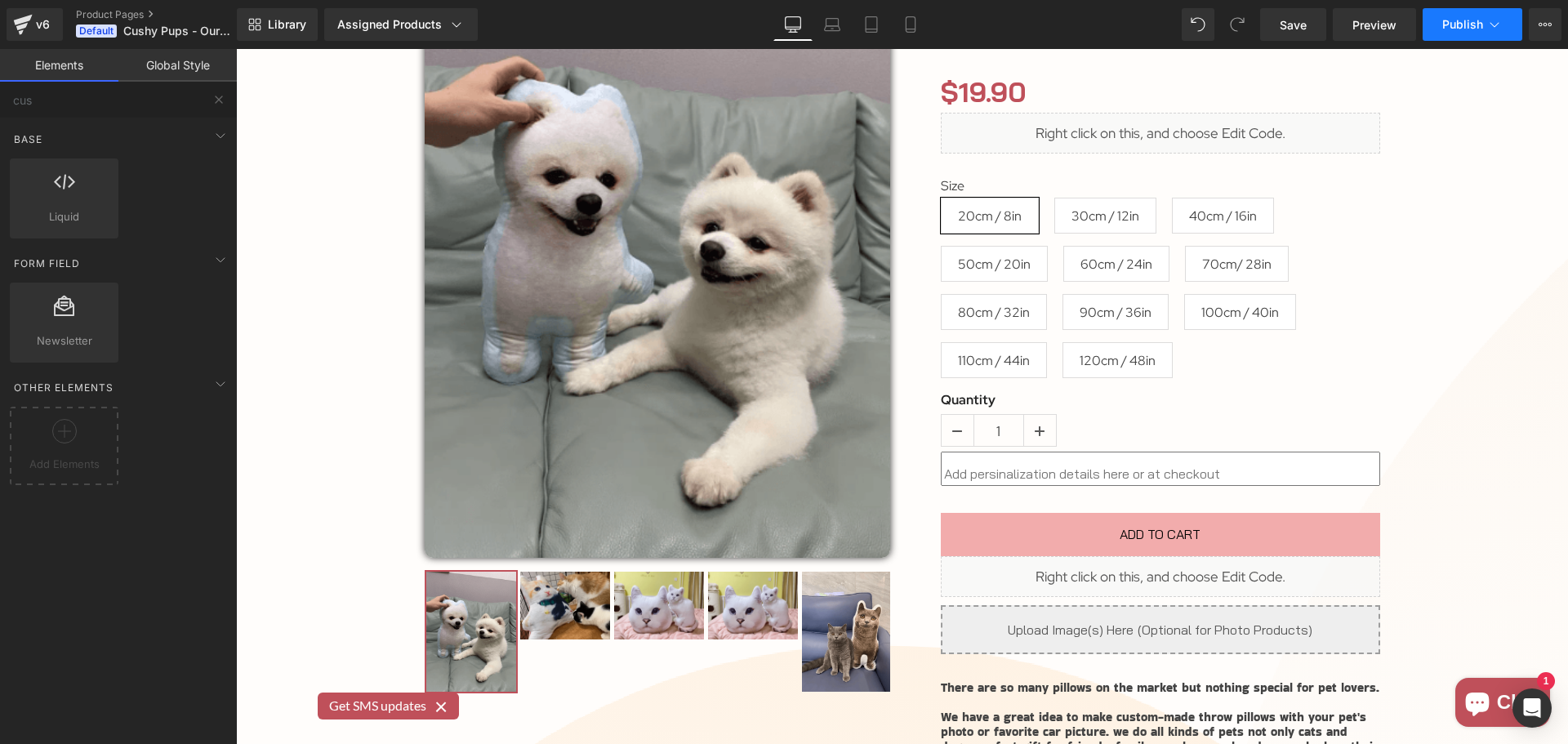
click at [1453, 26] on span "Publish" at bounding box center [1463, 24] width 41 height 13
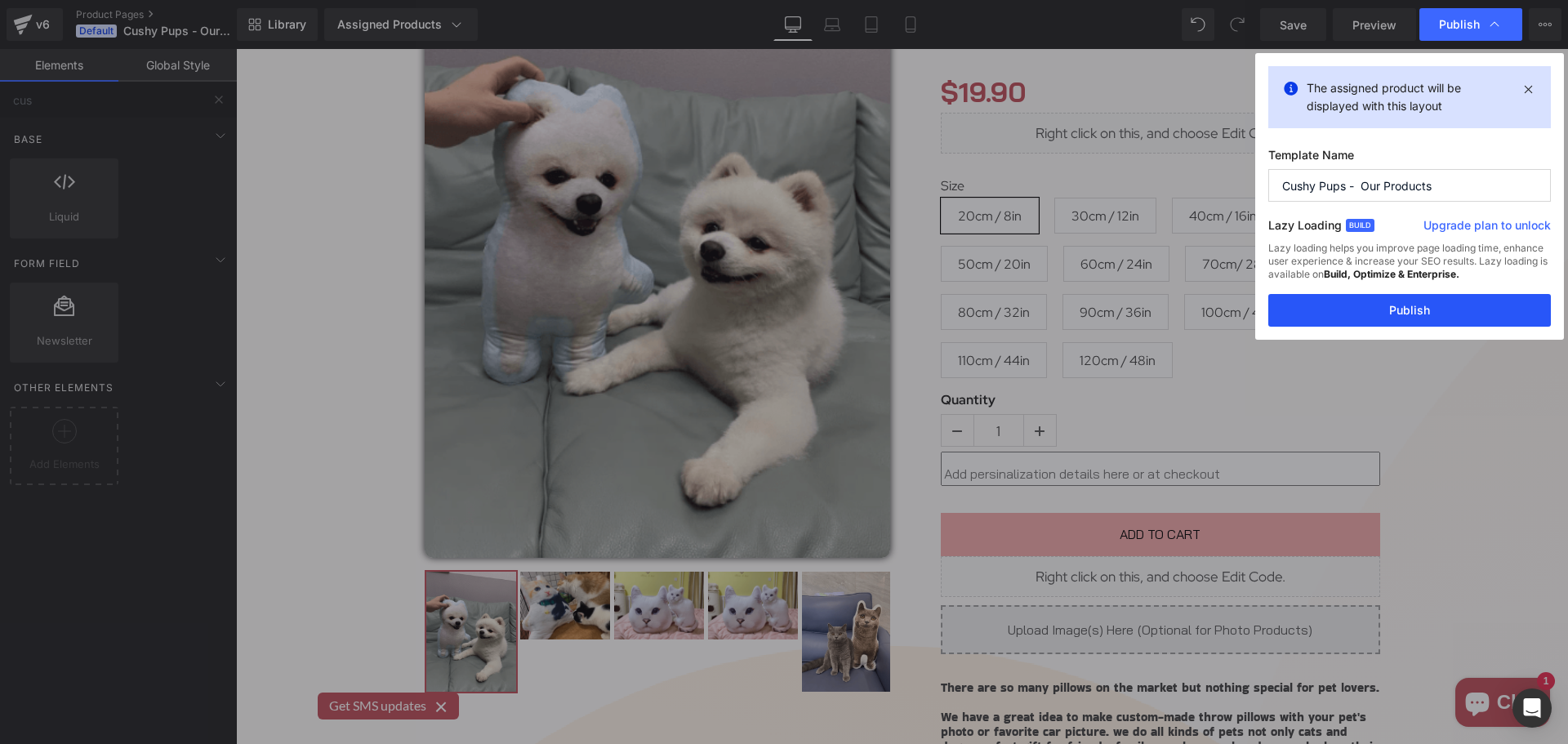
click at [1440, 300] on button "Publish" at bounding box center [1409, 310] width 282 height 32
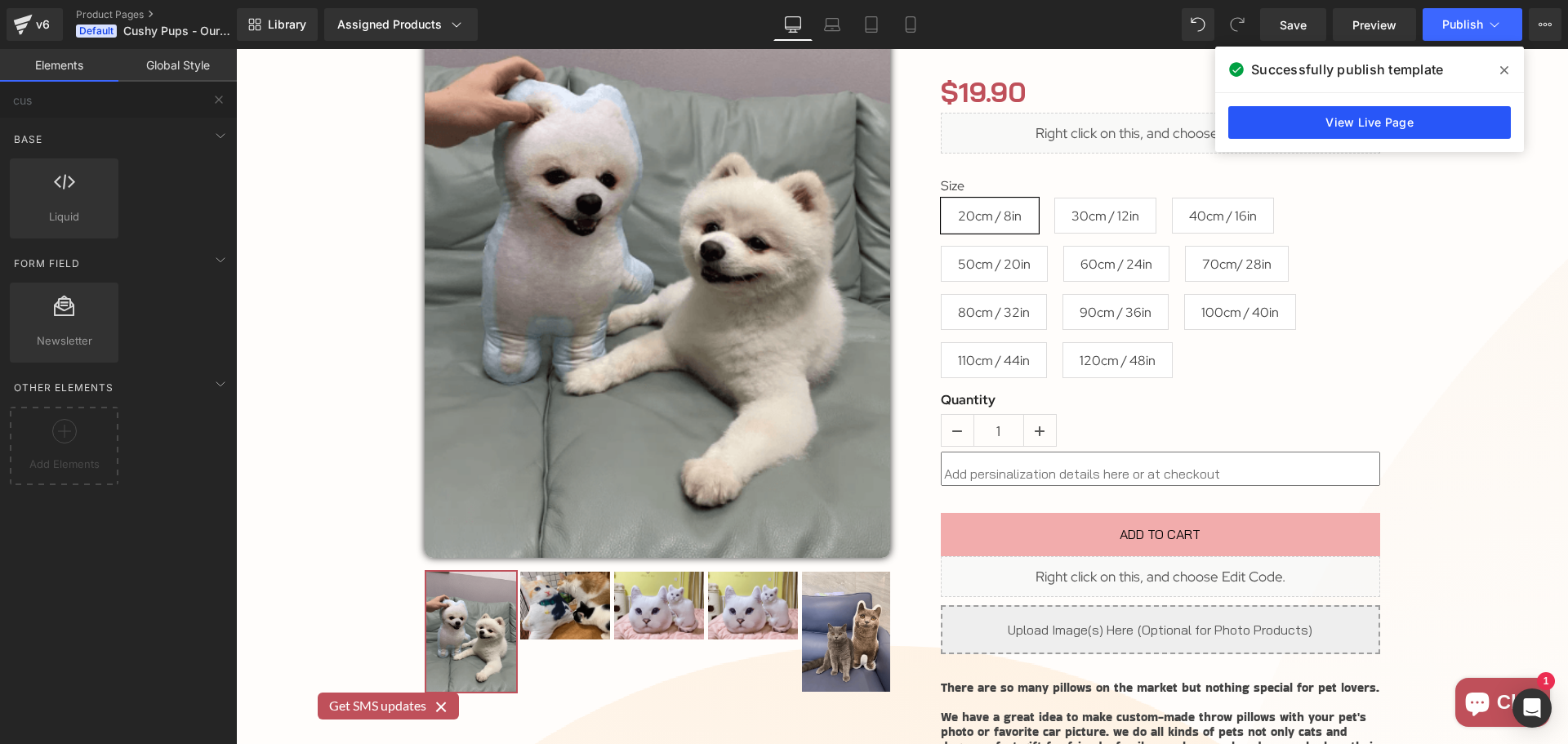
click at [1393, 131] on link "View Live Page" at bounding box center [1369, 123] width 282 height 32
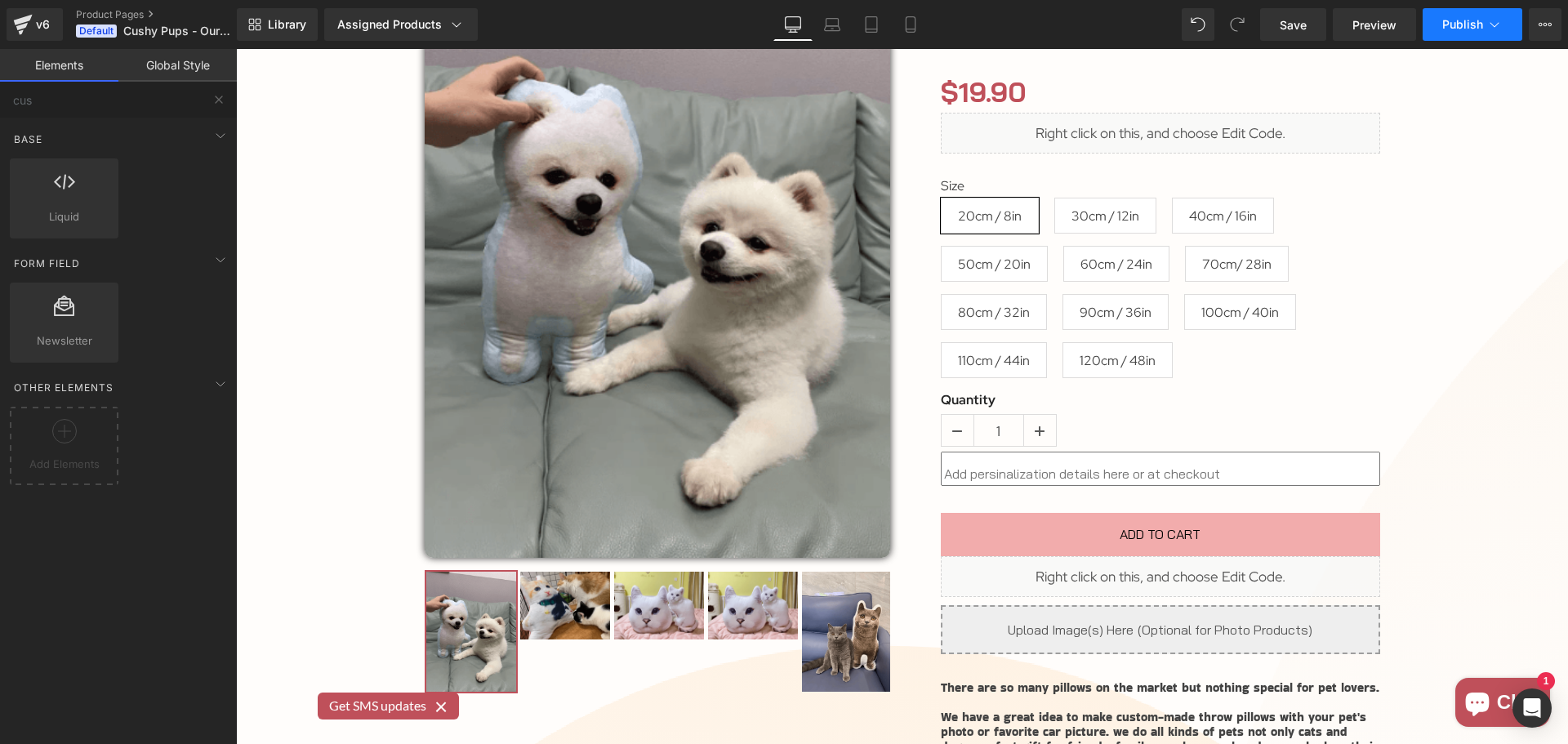
click at [1472, 22] on span "Publish" at bounding box center [1463, 24] width 41 height 13
click at [1550, 18] on icon at bounding box center [1545, 24] width 13 height 13
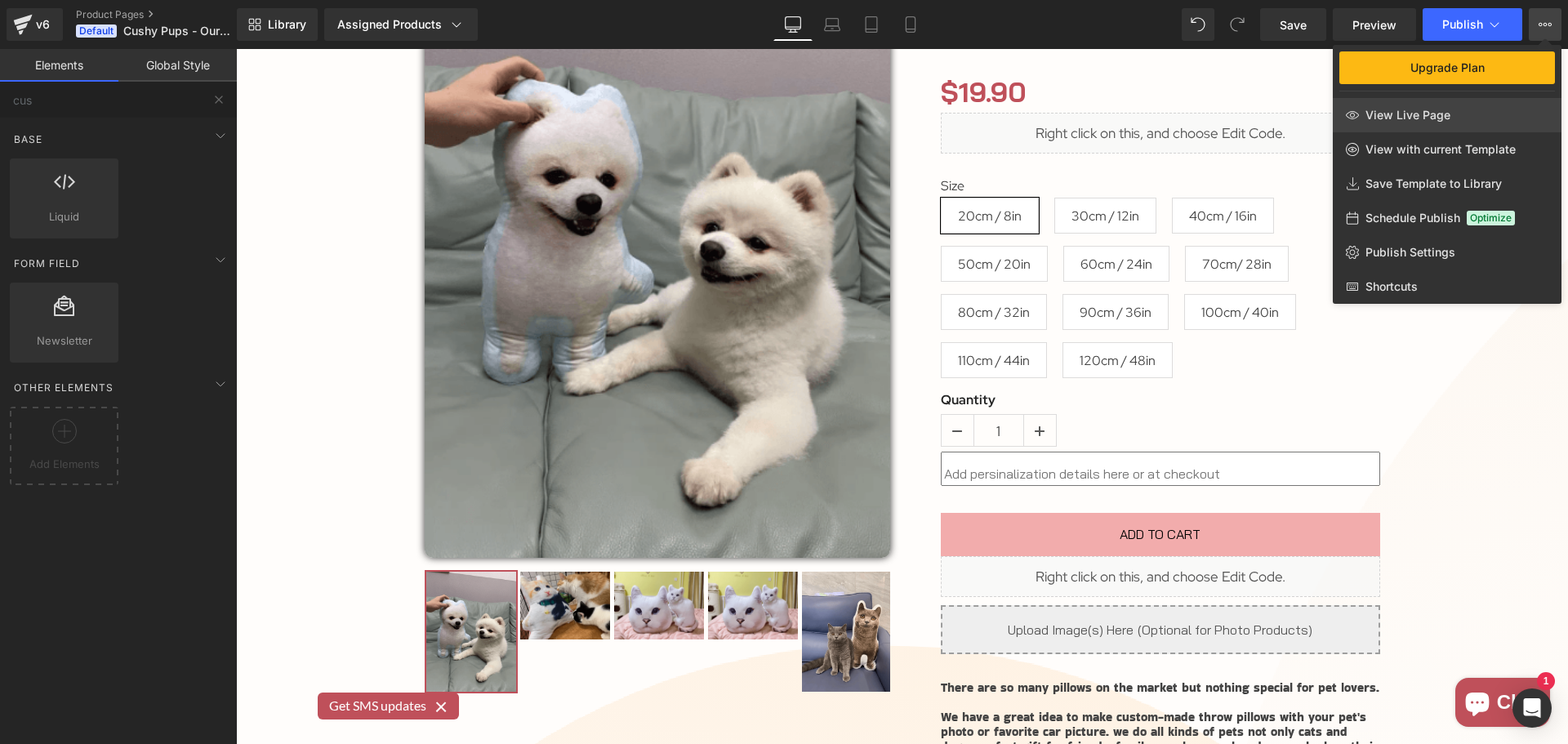
click at [1489, 106] on link "View Live Page" at bounding box center [1447, 115] width 229 height 34
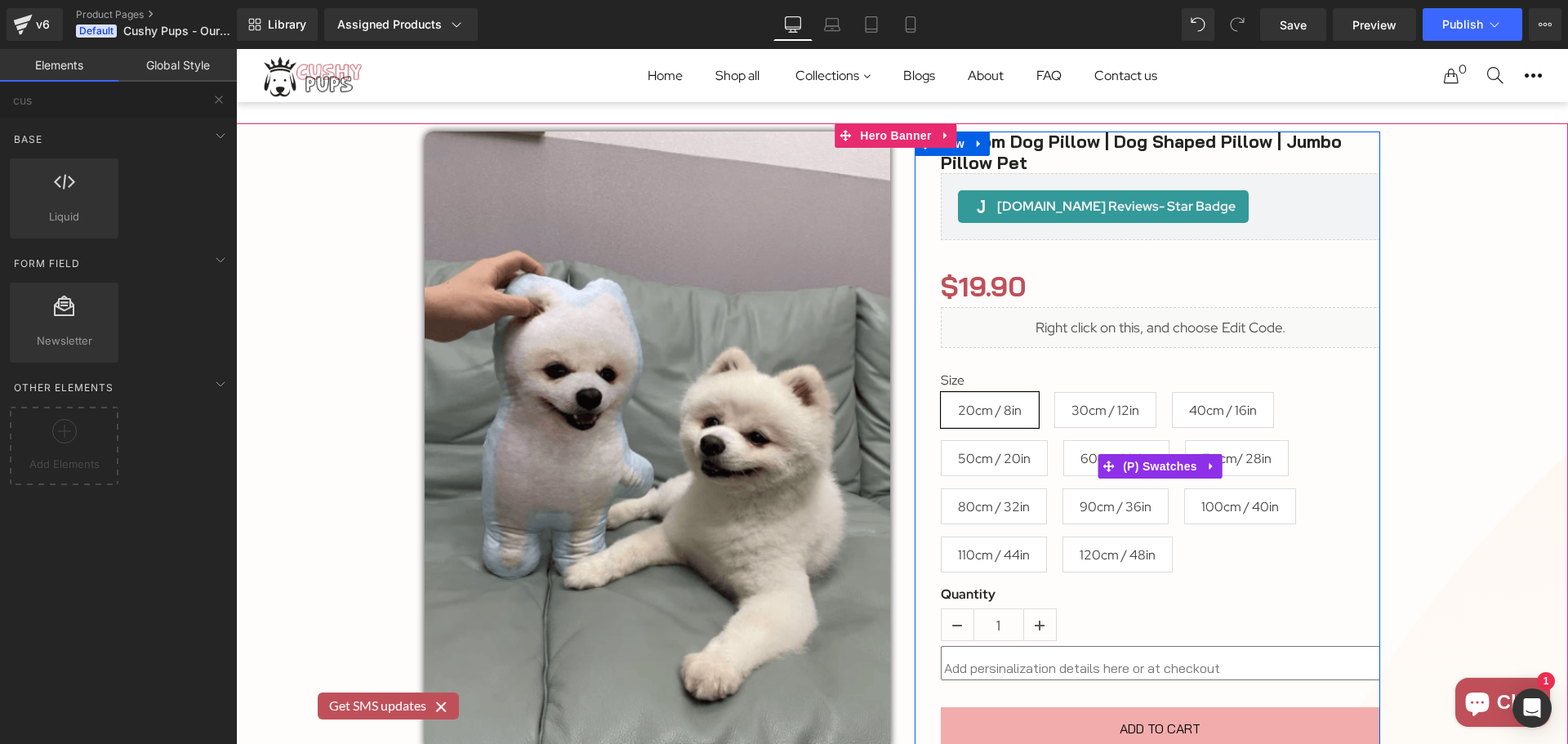
scroll to position [0, 0]
